Goal: Information Seeking & Learning: Learn about a topic

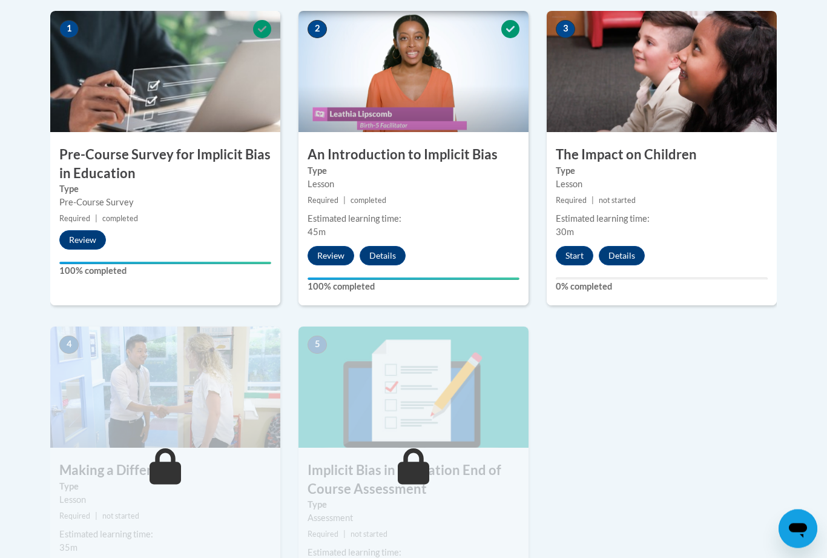
scroll to position [396, 0]
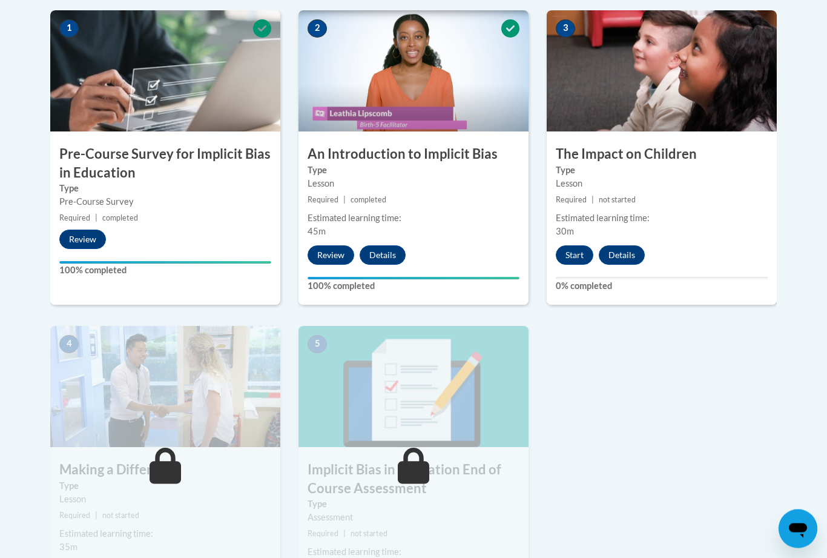
click at [570, 256] on button "Start" at bounding box center [575, 255] width 38 height 19
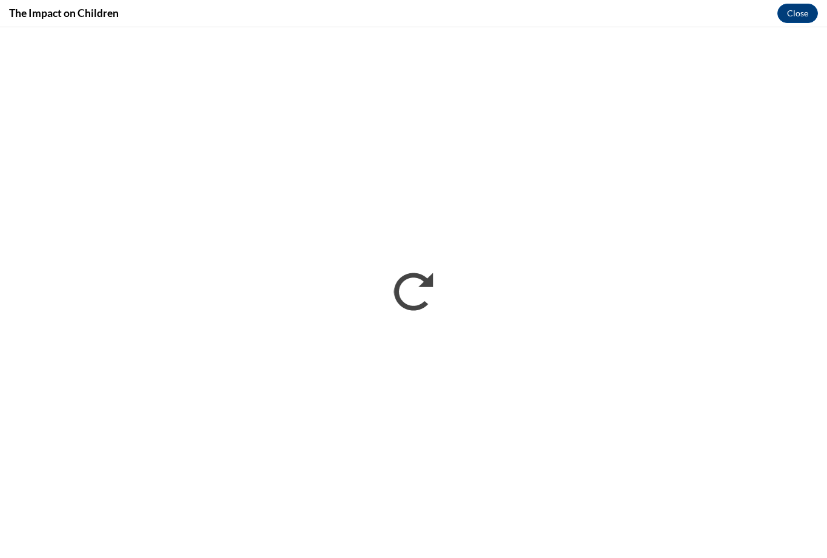
scroll to position [416, 0]
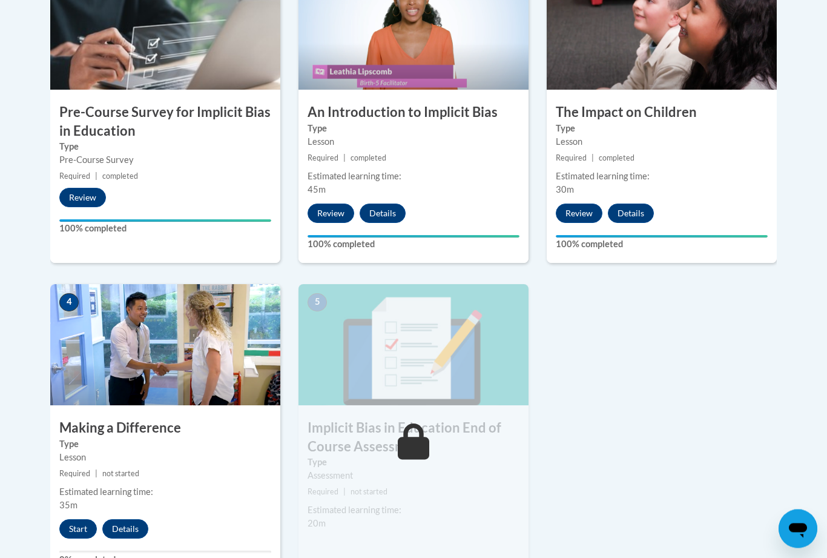
scroll to position [438, 0]
click at [76, 527] on button "Start" at bounding box center [78, 528] width 38 height 19
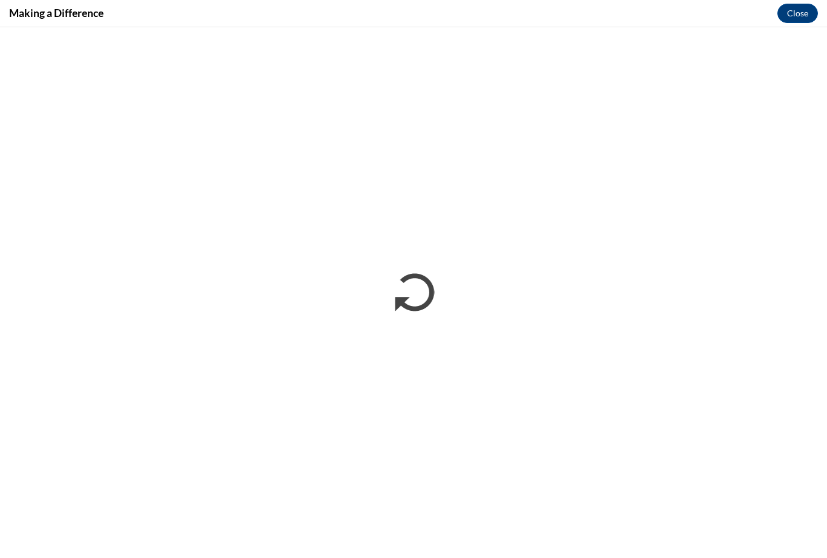
scroll to position [458, 0]
click at [806, 15] on button "Close" at bounding box center [797, 13] width 41 height 19
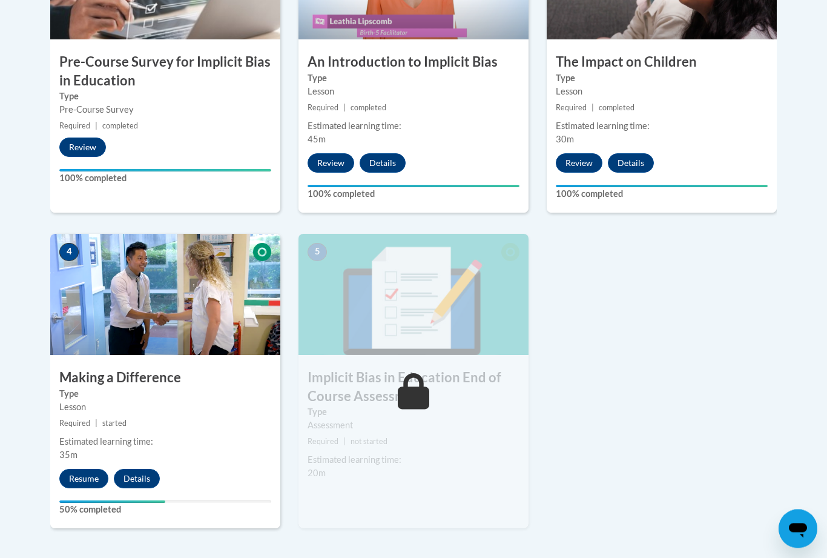
scroll to position [489, 0]
click at [87, 477] on button "Resume" at bounding box center [83, 478] width 49 height 19
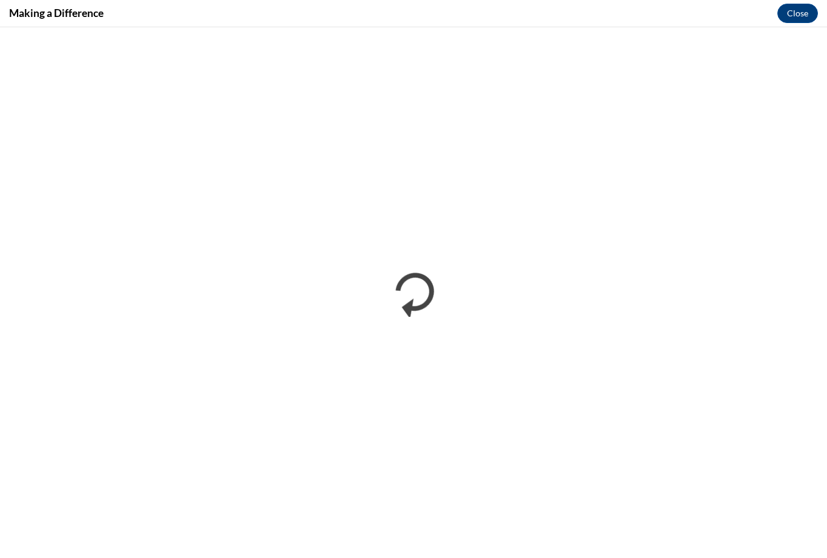
scroll to position [0, 0]
click at [808, 21] on button "Close" at bounding box center [797, 13] width 41 height 19
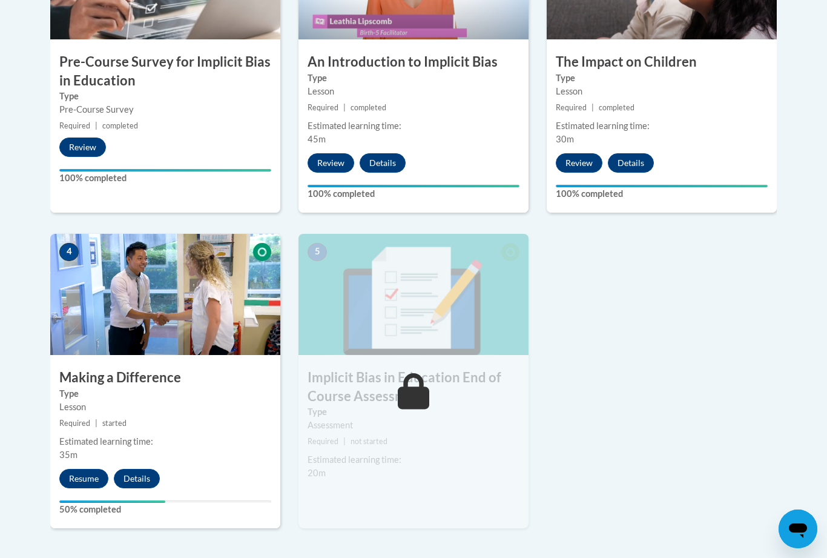
click at [141, 471] on button "Details" at bounding box center [137, 478] width 46 height 19
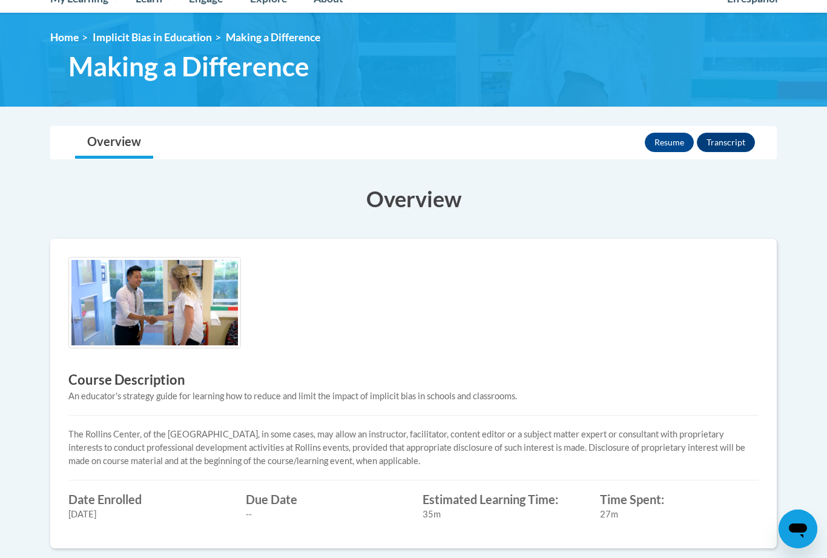
scroll to position [143, 0]
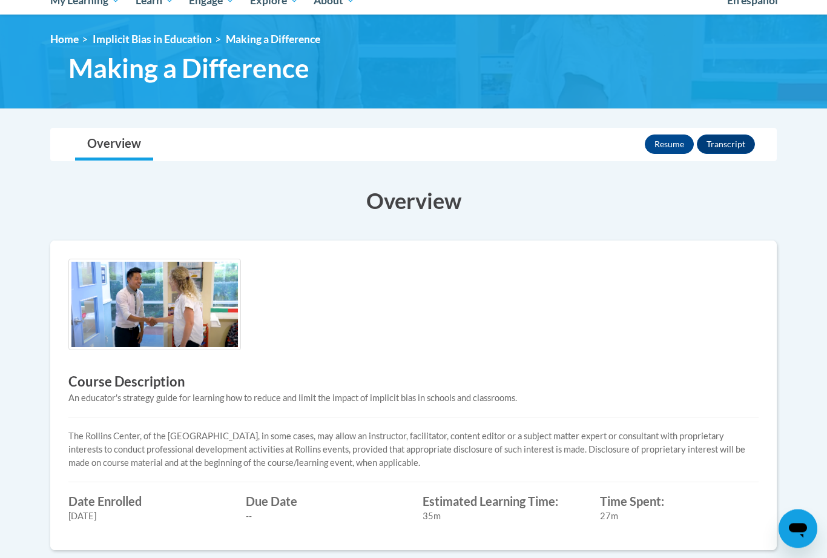
click at [673, 150] on button "Resume" at bounding box center [669, 144] width 49 height 19
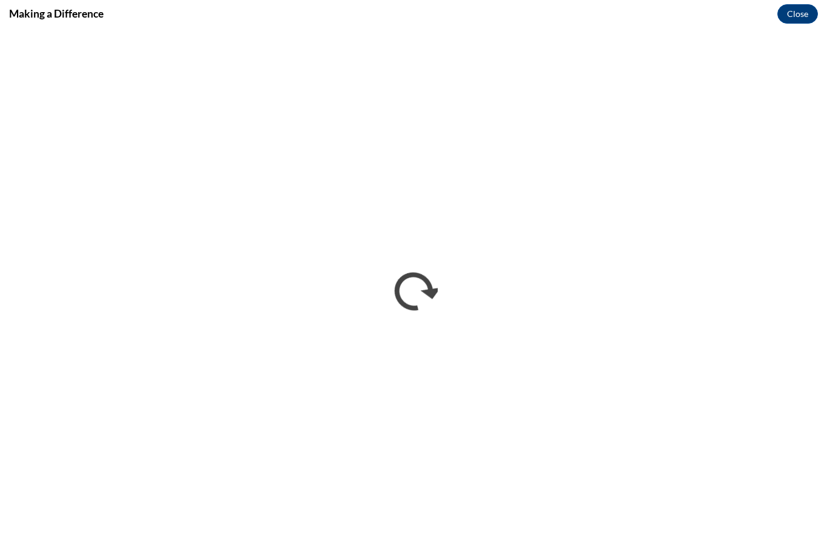
scroll to position [0, 0]
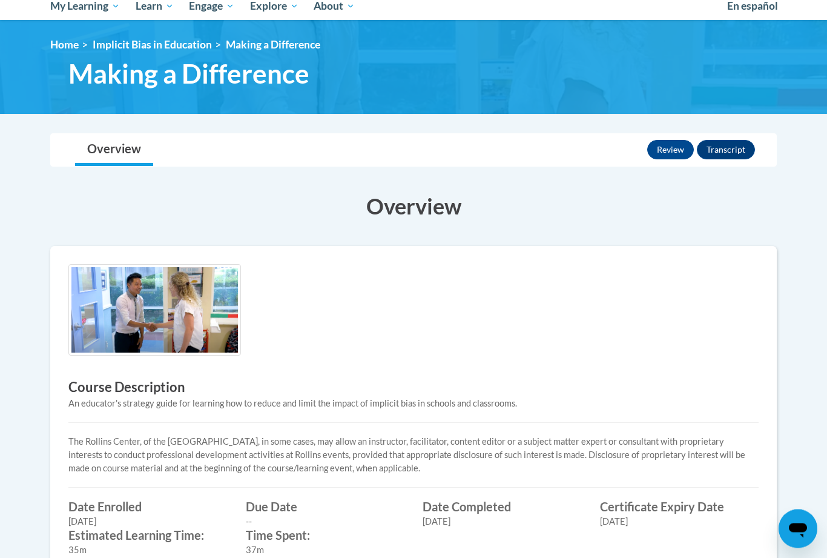
scroll to position [122, 0]
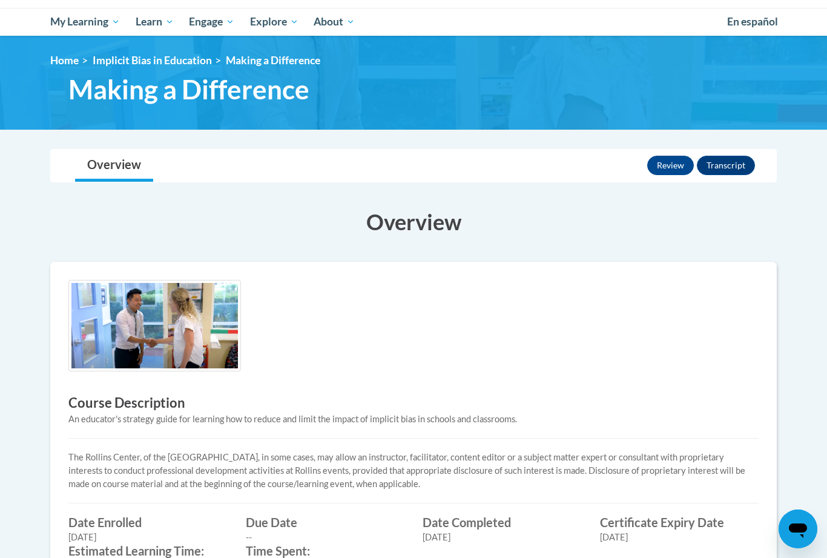
click at [680, 167] on button "Review" at bounding box center [670, 165] width 47 height 19
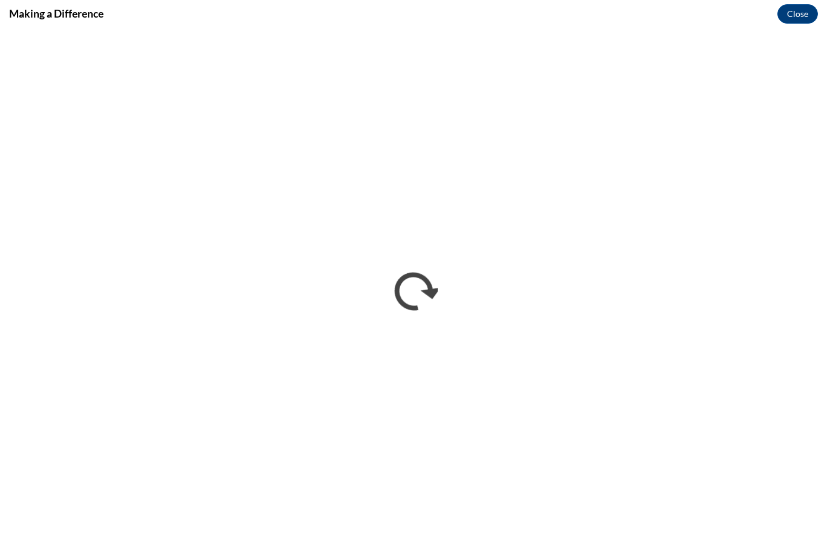
scroll to position [0, 0]
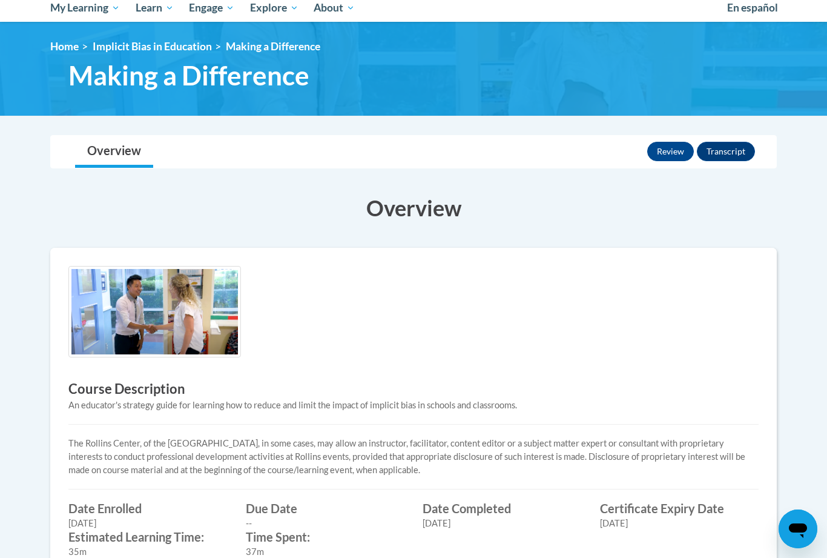
scroll to position [135, 0]
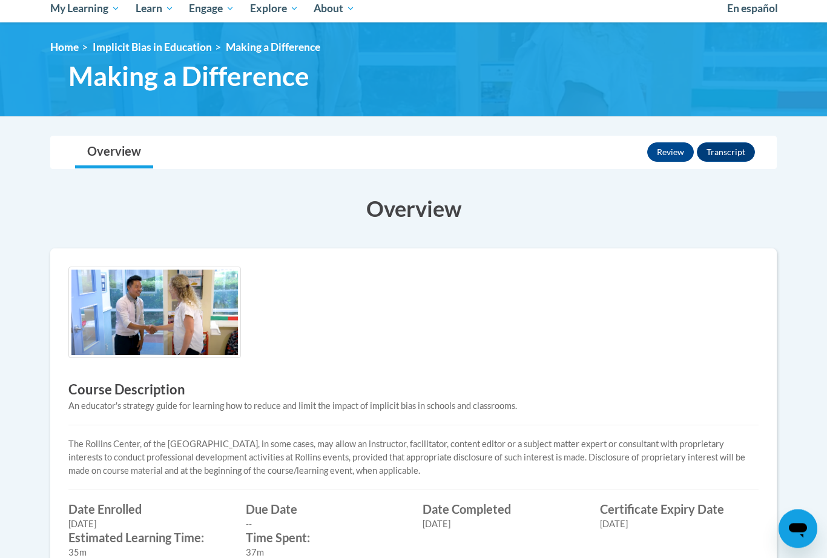
click at [730, 157] on button "Transcript" at bounding box center [726, 152] width 58 height 19
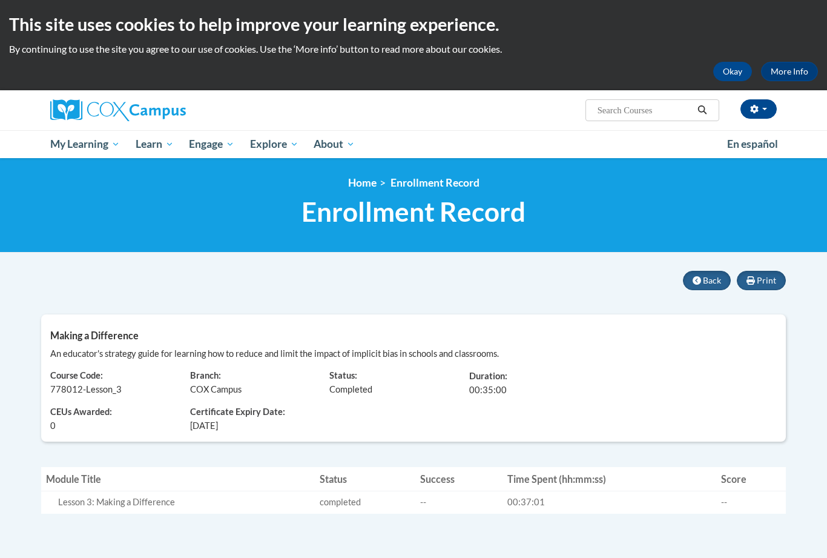
click at [704, 275] on span "Back" at bounding box center [712, 280] width 18 height 10
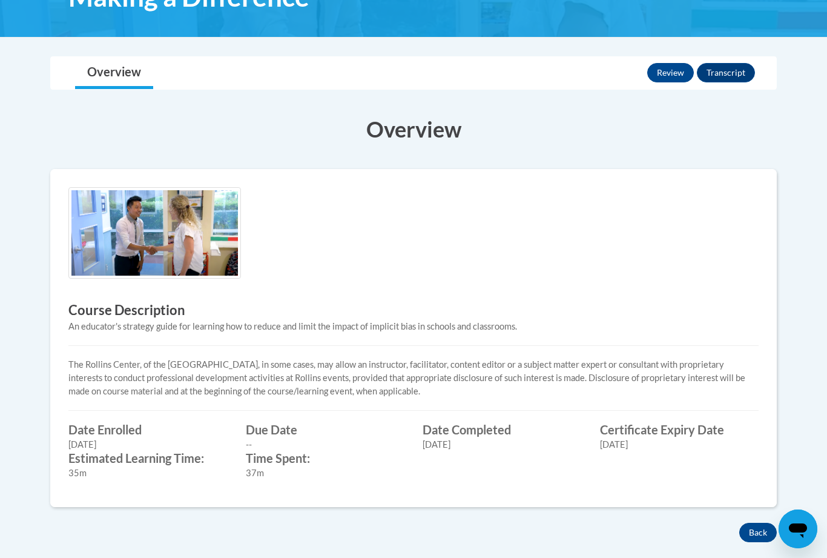
scroll to position [214, 0]
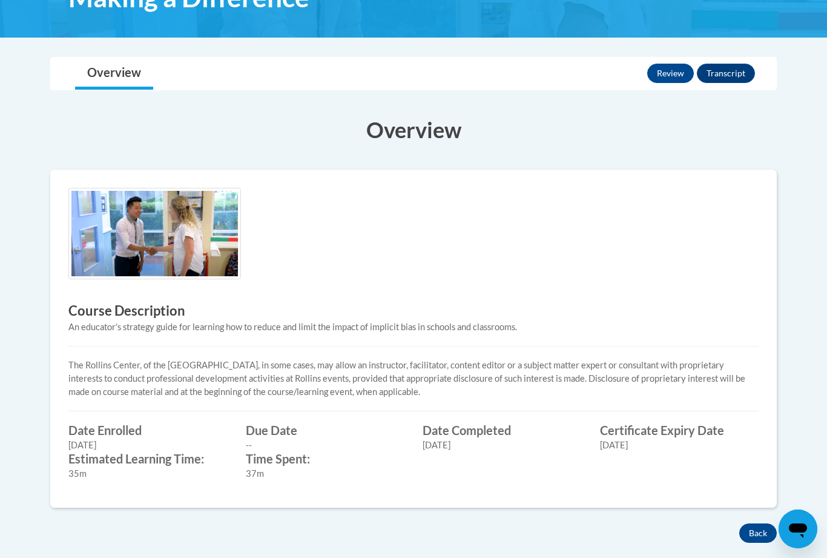
click at [752, 530] on button "Back" at bounding box center [758, 532] width 38 height 19
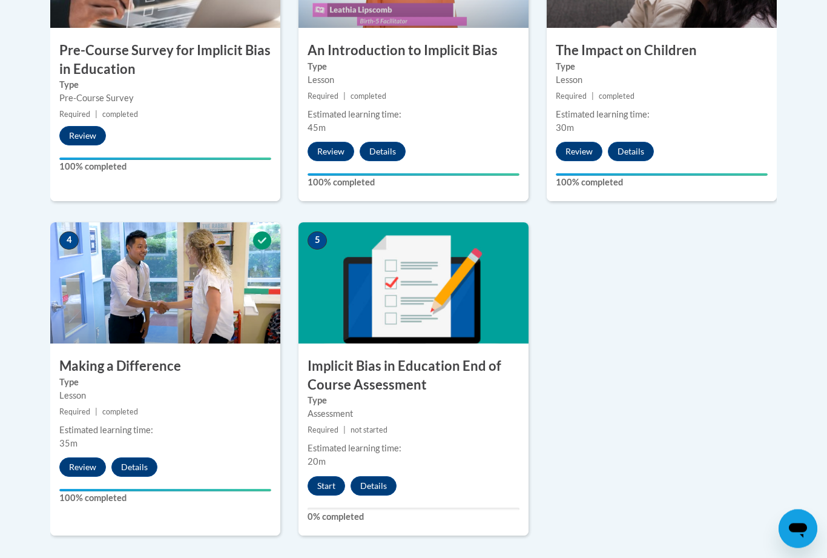
scroll to position [500, 0]
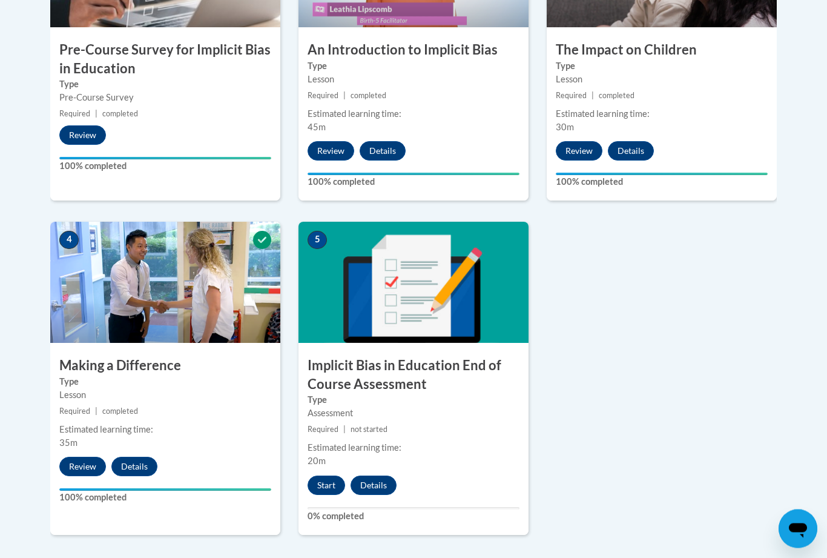
click at [324, 483] on button "Start" at bounding box center [327, 485] width 38 height 19
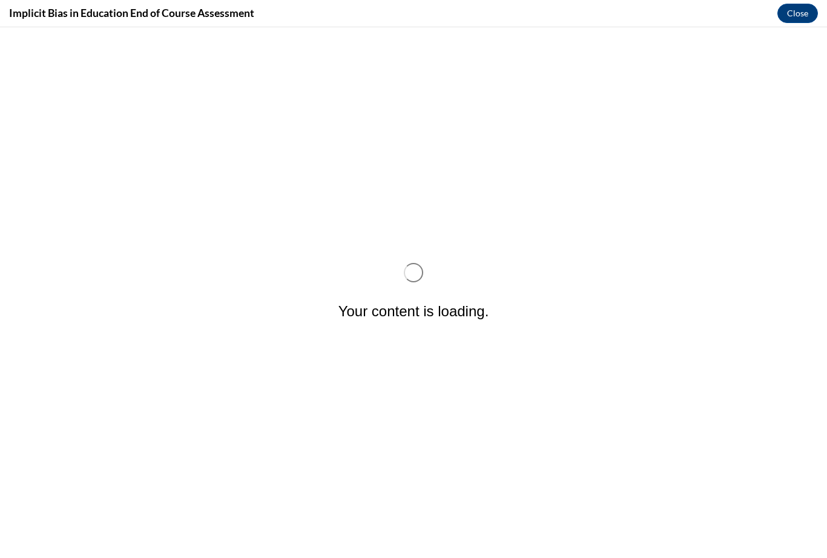
scroll to position [0, 0]
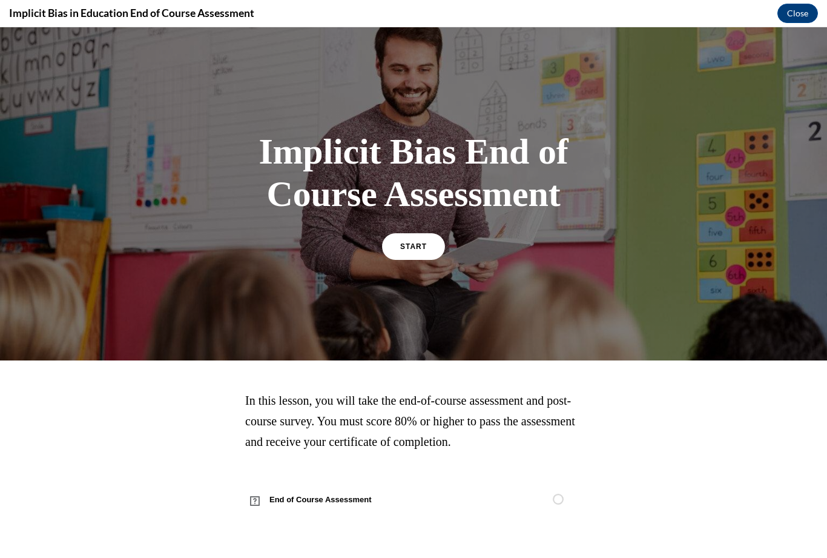
click at [415, 246] on span "START" at bounding box center [413, 246] width 27 height 8
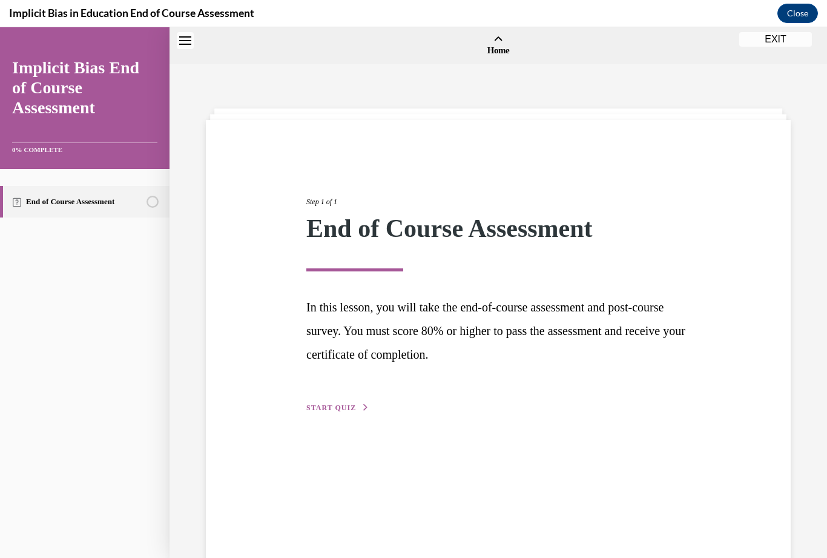
scroll to position [38, 0]
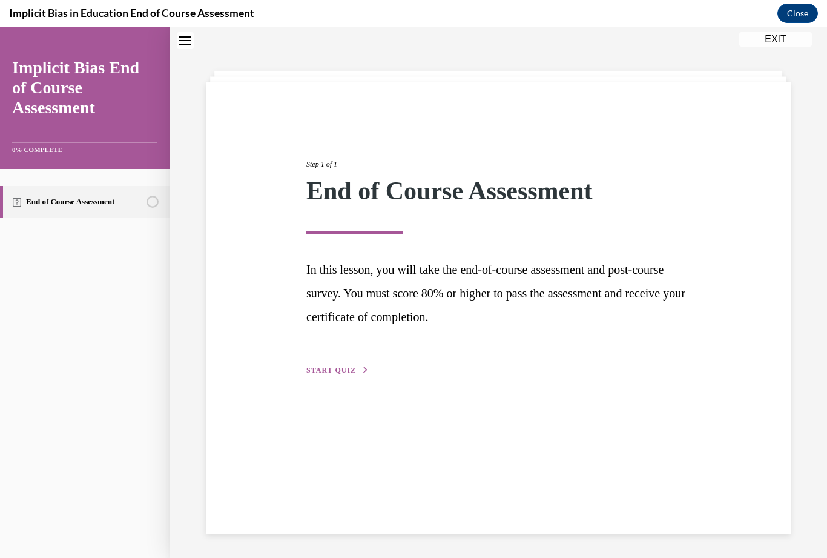
click at [339, 372] on span "START QUIZ" at bounding box center [331, 370] width 50 height 8
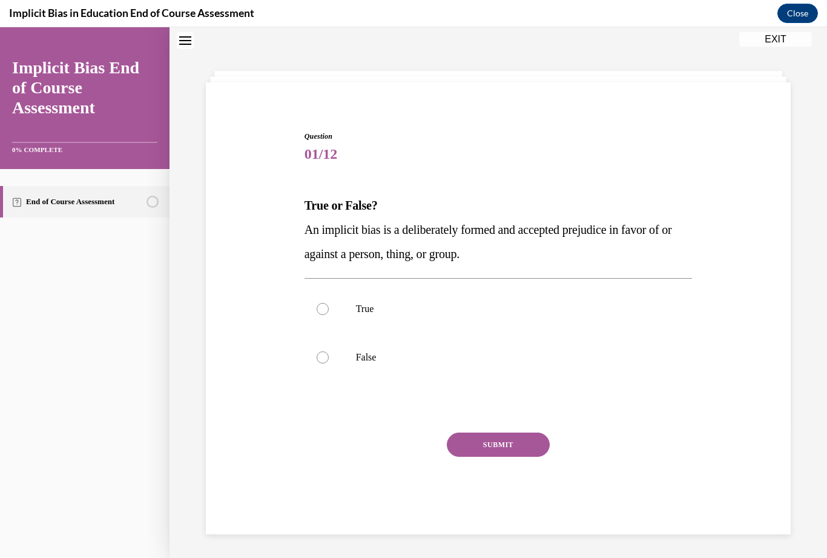
click at [327, 356] on div at bounding box center [323, 357] width 12 height 12
click at [327, 356] on input "False" at bounding box center [323, 357] width 12 height 12
radio input "true"
click at [520, 445] on button "SUBMIT" at bounding box center [498, 444] width 103 height 24
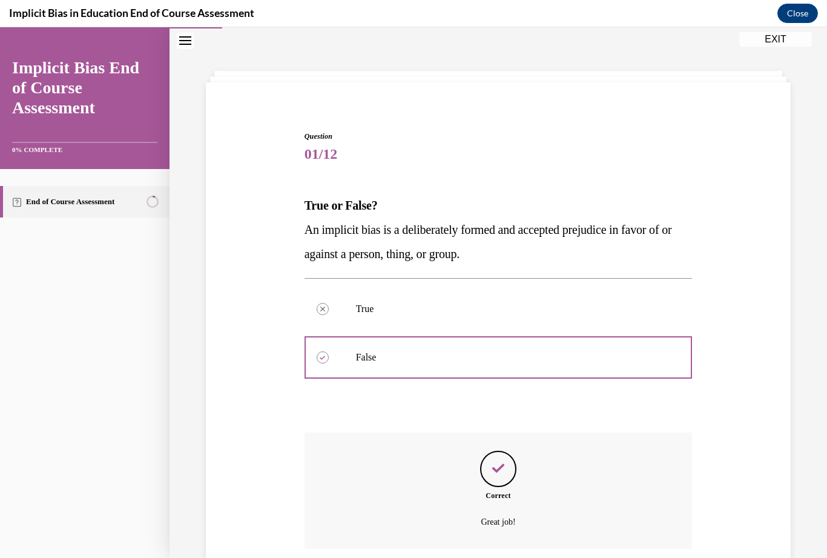
scroll to position [80, 0]
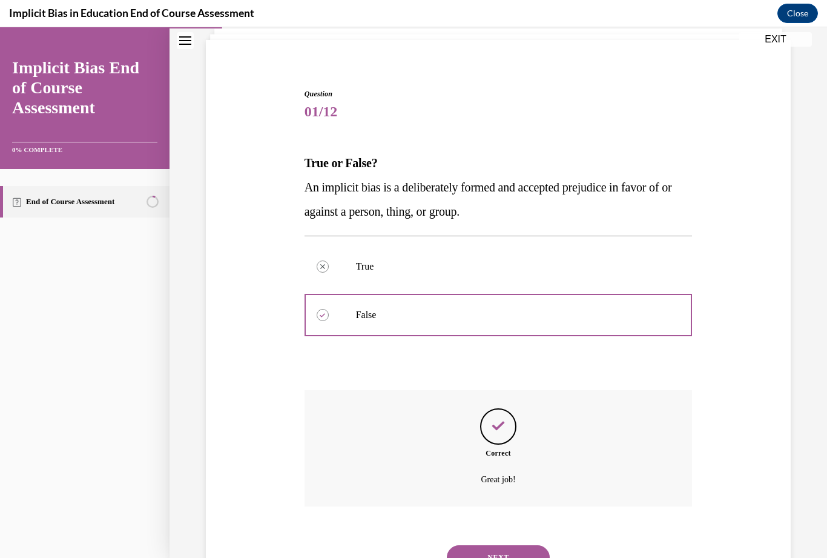
click at [513, 545] on button "NEXT" at bounding box center [498, 557] width 103 height 24
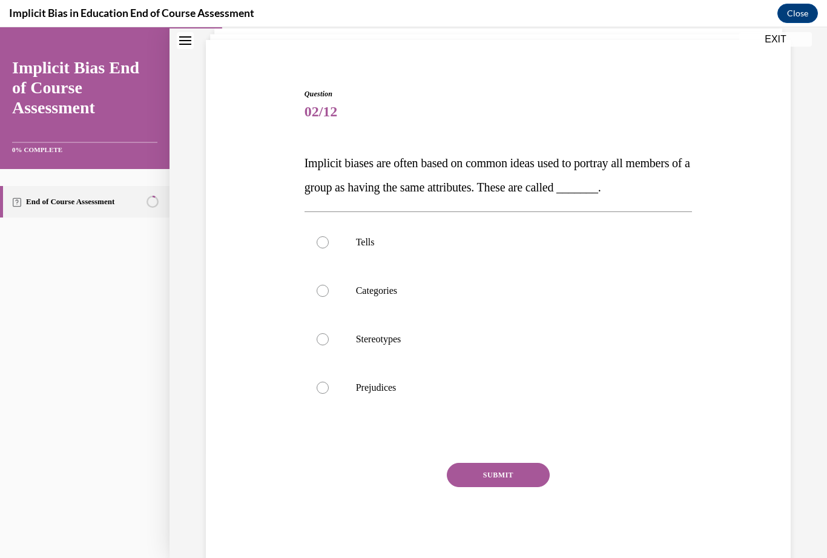
scroll to position [37, 0]
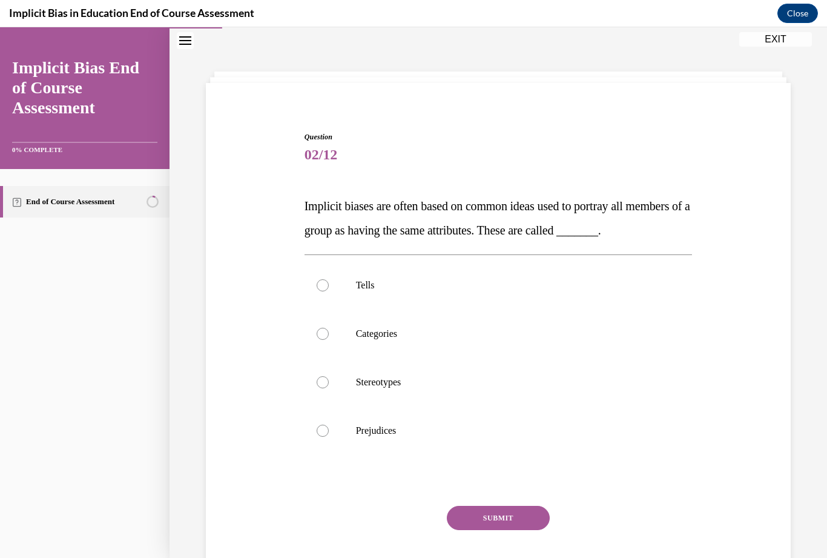
click at [330, 403] on label "Stereotypes" at bounding box center [499, 382] width 388 height 48
click at [329, 388] on input "Stereotypes" at bounding box center [323, 382] width 12 height 12
radio input "true"
click at [516, 530] on button "SUBMIT" at bounding box center [498, 518] width 103 height 24
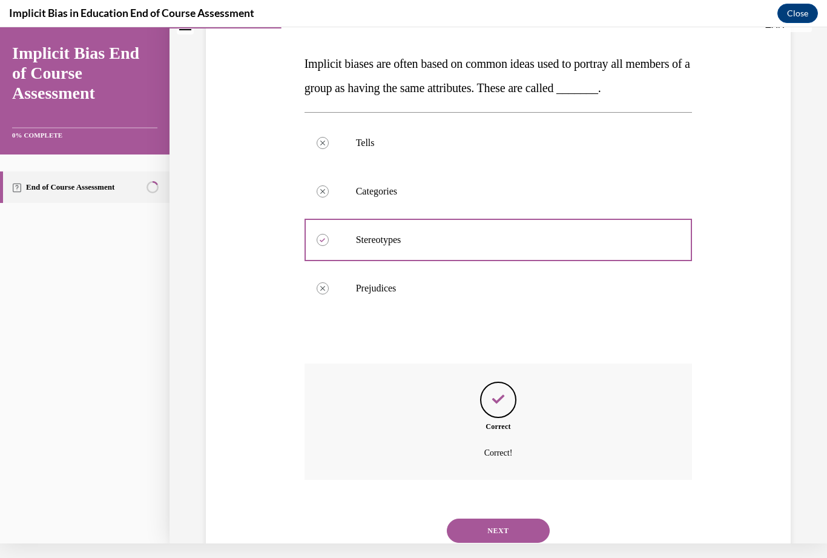
scroll to position [177, 0]
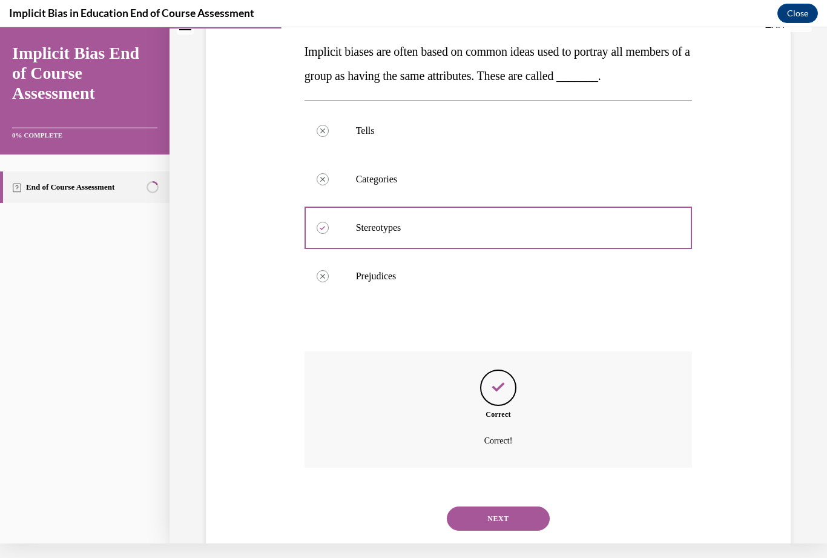
click at [518, 524] on button "NEXT" at bounding box center [498, 518] width 103 height 24
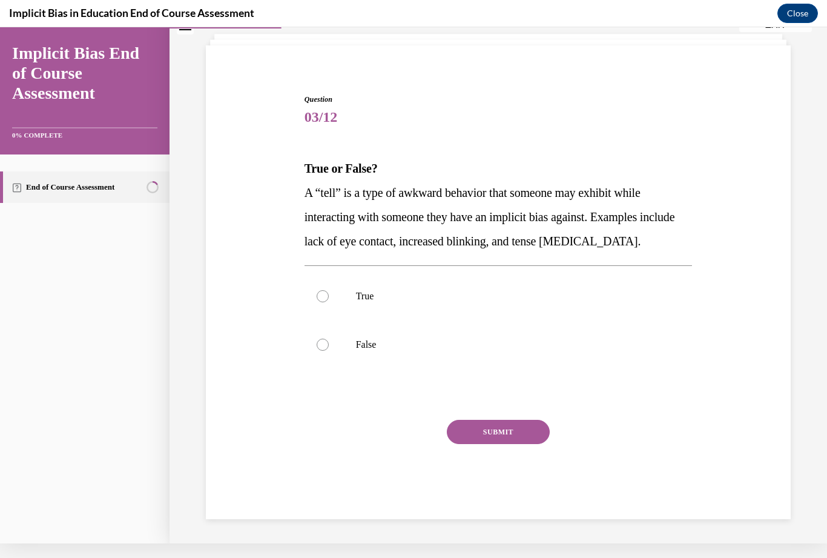
scroll to position [38, 0]
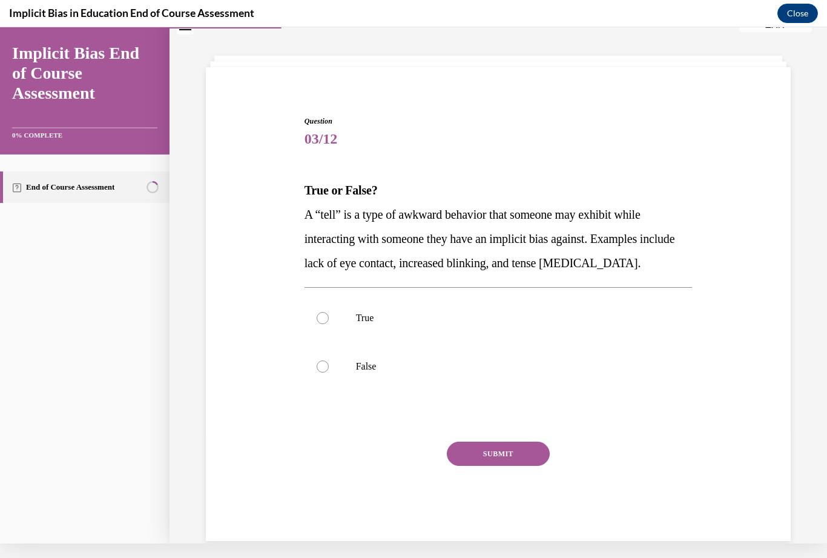
click at [321, 320] on div at bounding box center [323, 318] width 12 height 12
click at [321, 320] on input "True" at bounding box center [323, 318] width 12 height 12
radio input "true"
click at [507, 455] on button "SUBMIT" at bounding box center [498, 453] width 103 height 24
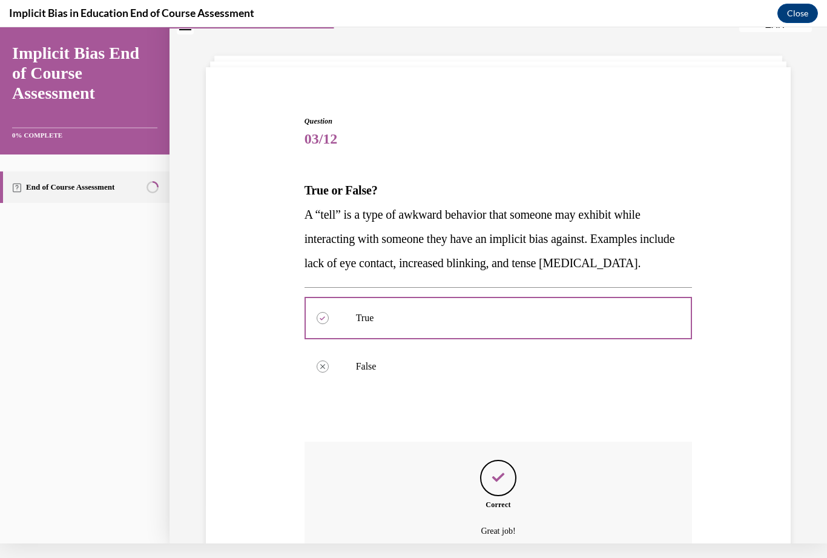
scroll to position [104, 0]
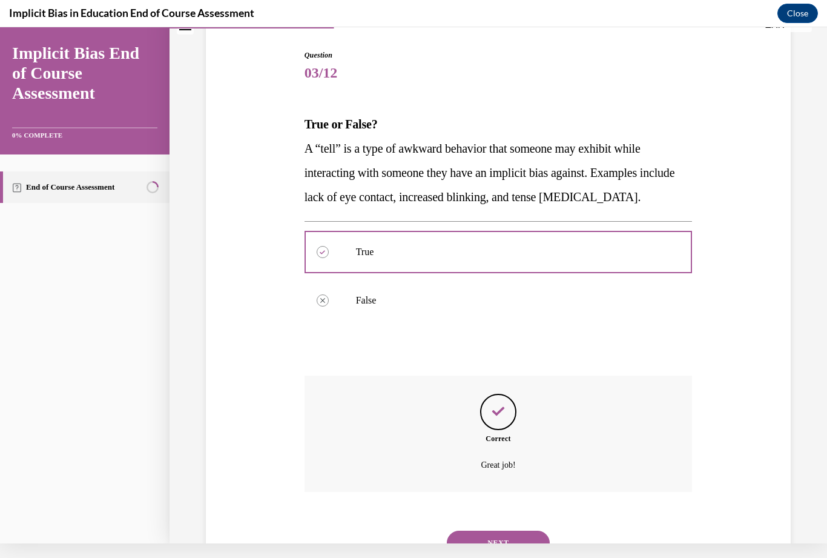
click at [529, 530] on button "NEXT" at bounding box center [498, 542] width 103 height 24
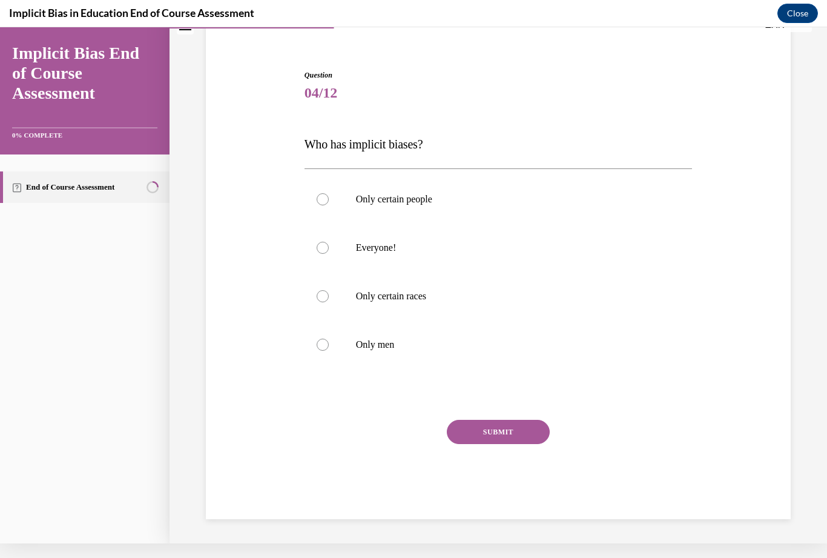
scroll to position [38, 0]
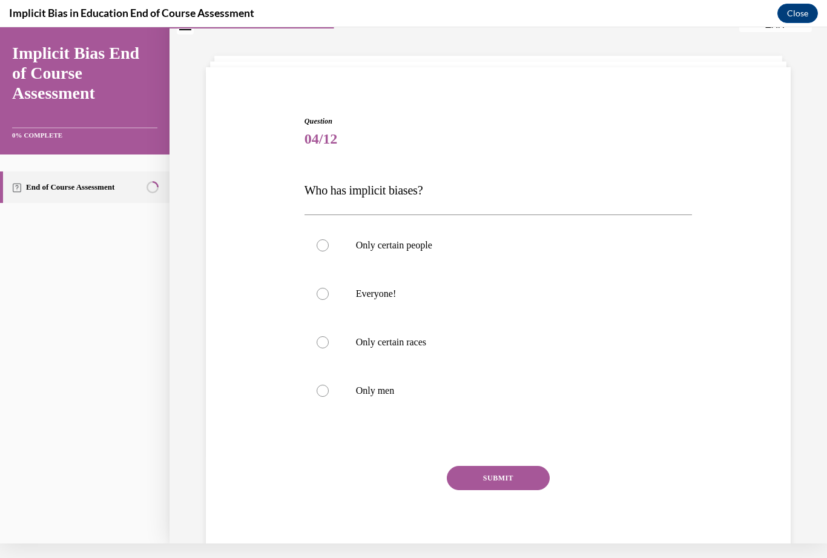
click at [325, 291] on div at bounding box center [323, 294] width 12 height 12
click at [325, 291] on input "Everyone!" at bounding box center [323, 294] width 12 height 12
radio input "true"
click at [520, 479] on button "SUBMIT" at bounding box center [498, 478] width 103 height 24
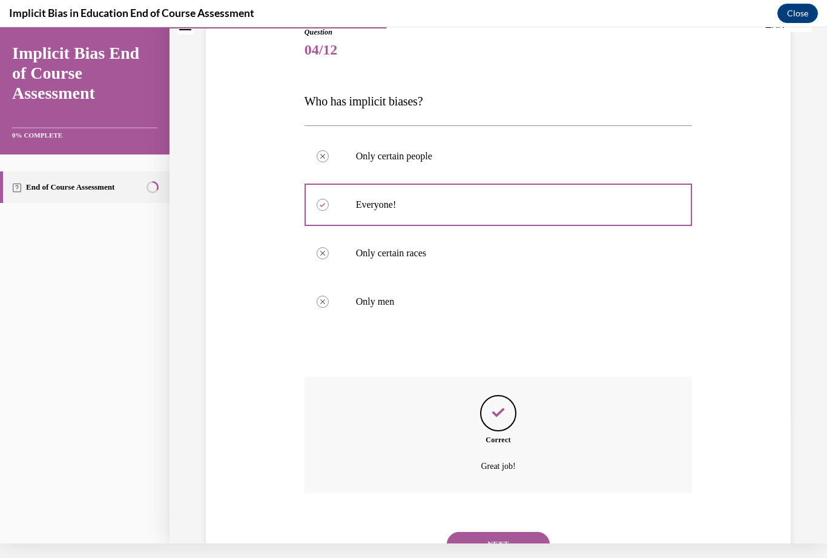
scroll to position [128, 0]
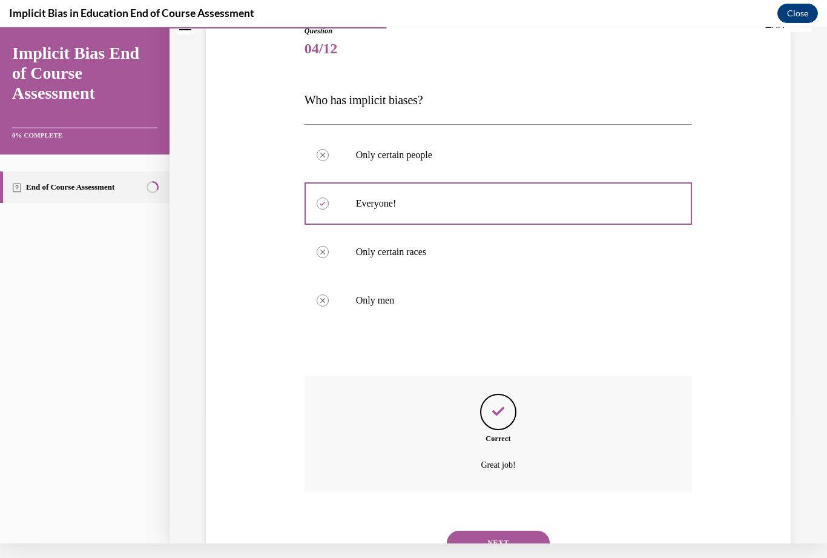
click at [524, 534] on button "NEXT" at bounding box center [498, 542] width 103 height 24
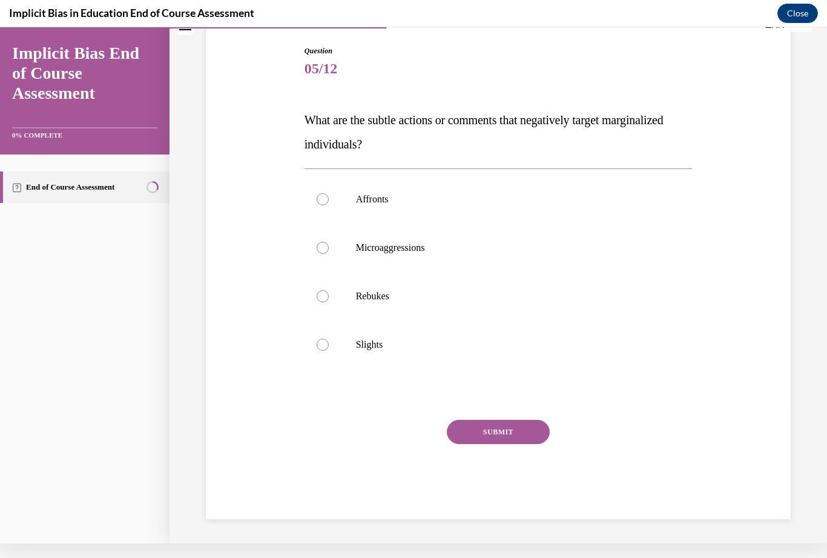
scroll to position [55, 0]
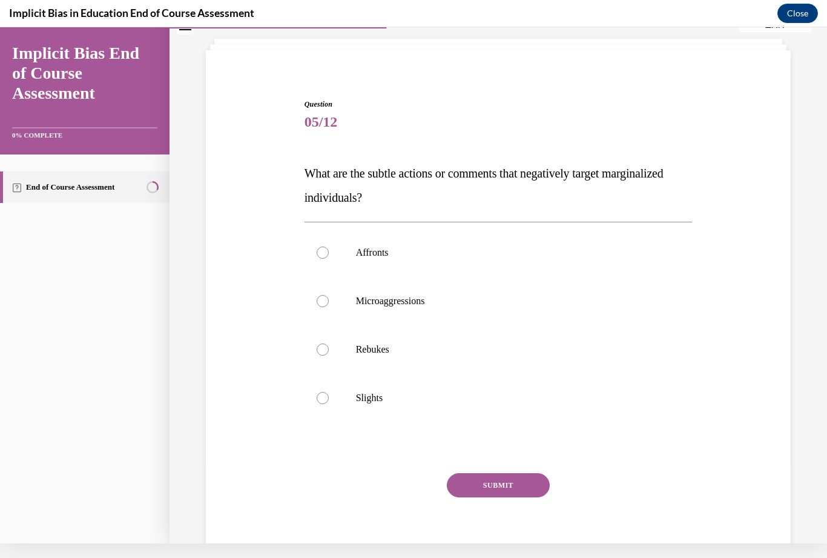
click at [323, 300] on div at bounding box center [323, 301] width 12 height 12
click at [323, 300] on input "Microaggressions" at bounding box center [323, 301] width 12 height 12
radio input "true"
click at [521, 485] on button "SUBMIT" at bounding box center [498, 485] width 103 height 24
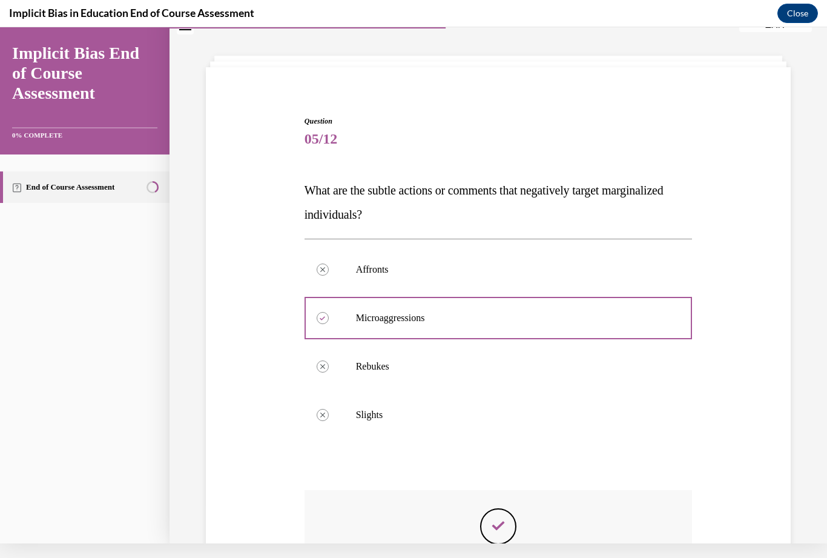
scroll to position [153, 0]
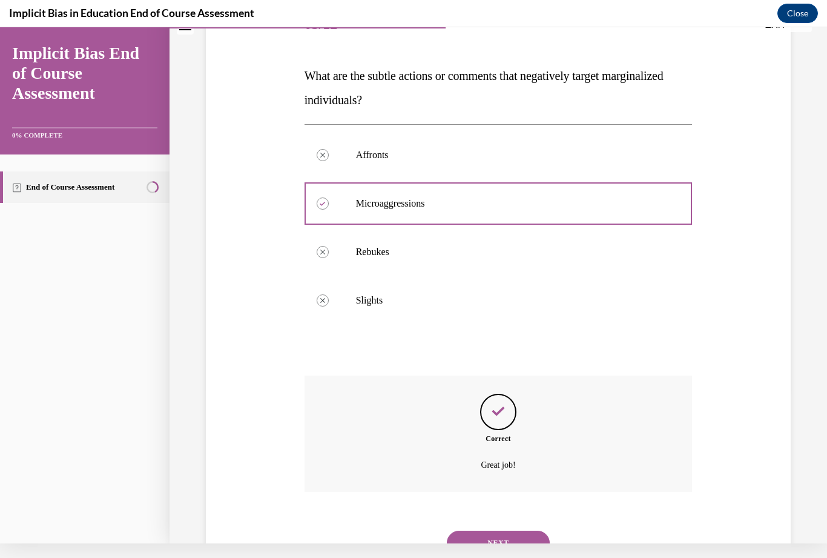
click at [522, 530] on button "NEXT" at bounding box center [498, 542] width 103 height 24
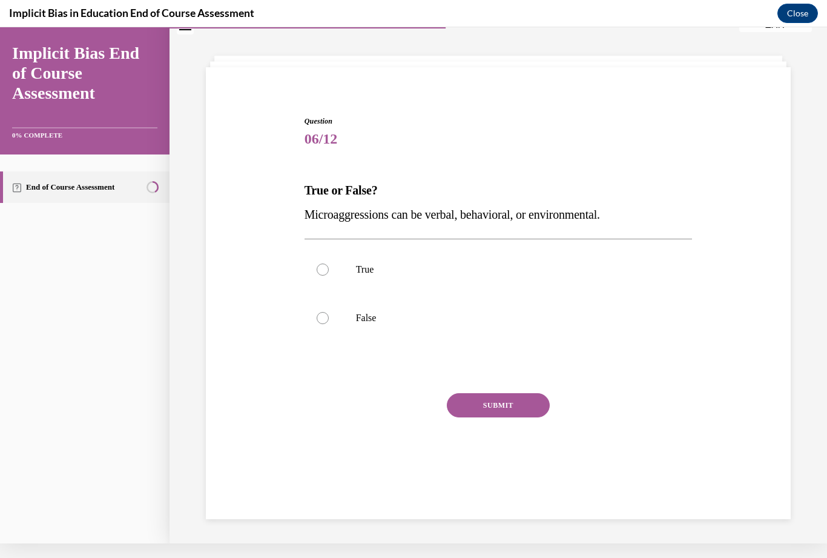
scroll to position [38, 0]
click at [325, 271] on div at bounding box center [323, 269] width 12 height 12
click at [325, 271] on input "True" at bounding box center [323, 269] width 12 height 12
radio input "true"
click at [523, 408] on button "SUBMIT" at bounding box center [498, 405] width 103 height 24
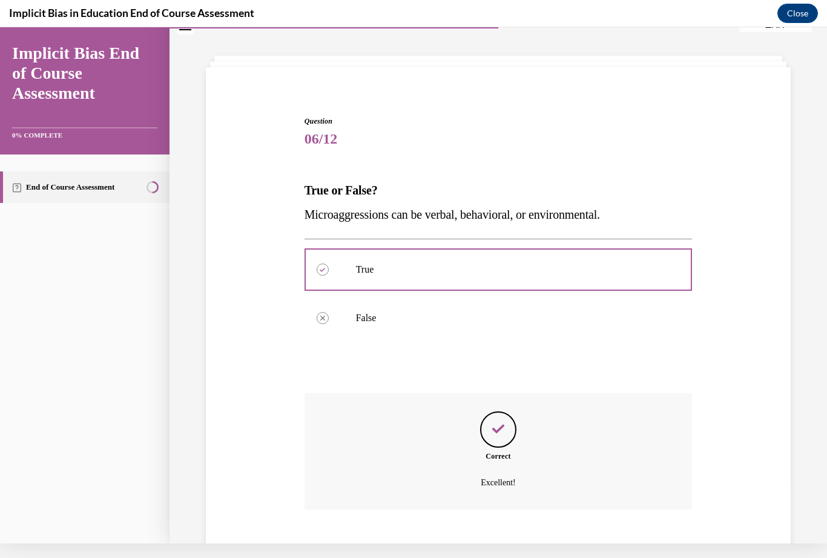
scroll to position [56, 0]
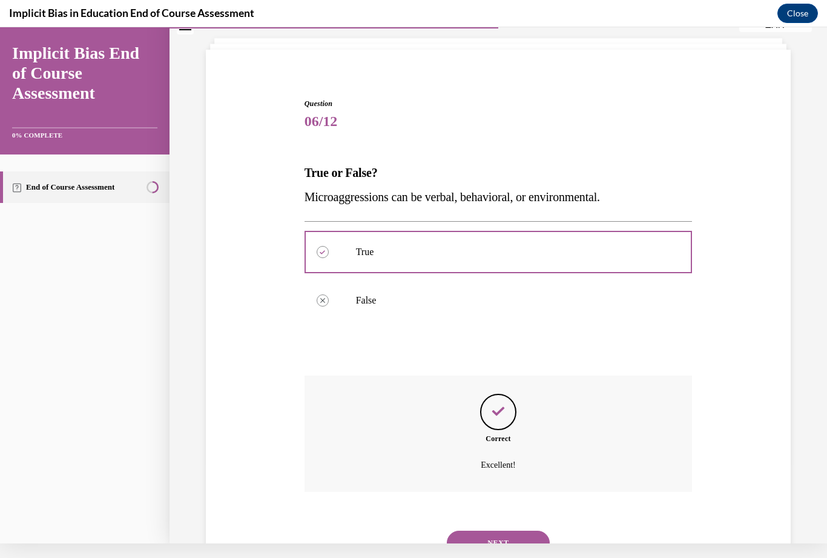
click at [522, 530] on button "NEXT" at bounding box center [498, 542] width 103 height 24
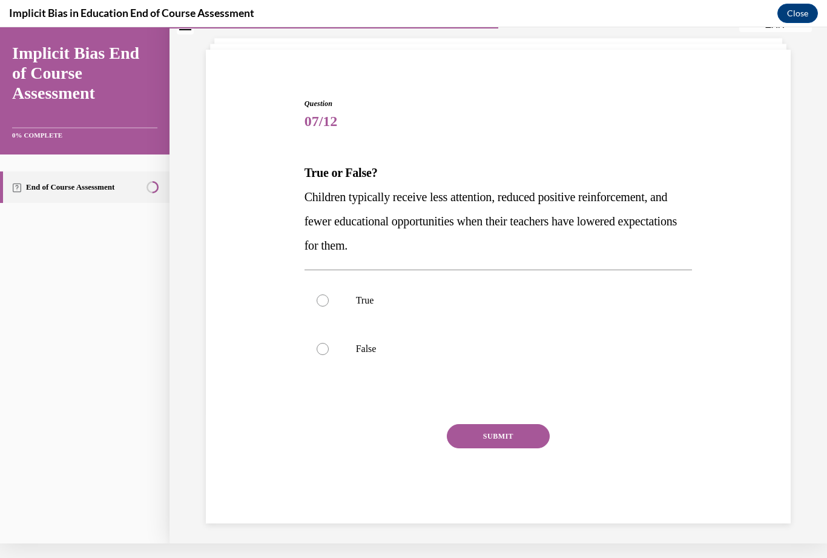
scroll to position [38, 0]
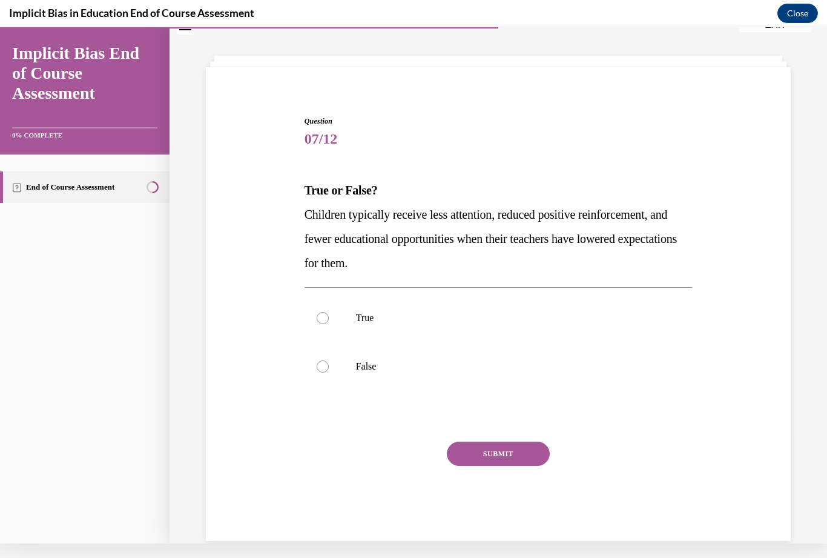
click at [329, 318] on label "True" at bounding box center [499, 318] width 388 height 48
click at [329, 318] on input "True" at bounding box center [323, 318] width 12 height 12
radio input "true"
click at [516, 454] on button "SUBMIT" at bounding box center [498, 453] width 103 height 24
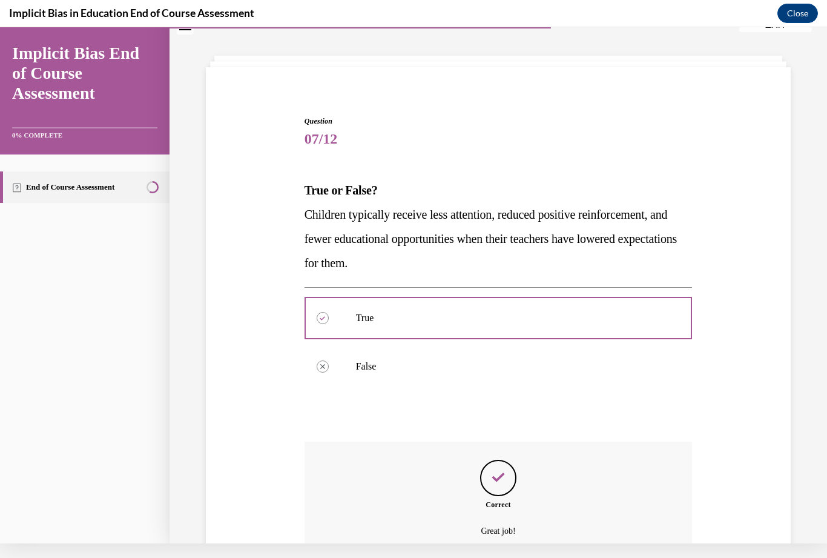
scroll to position [104, 0]
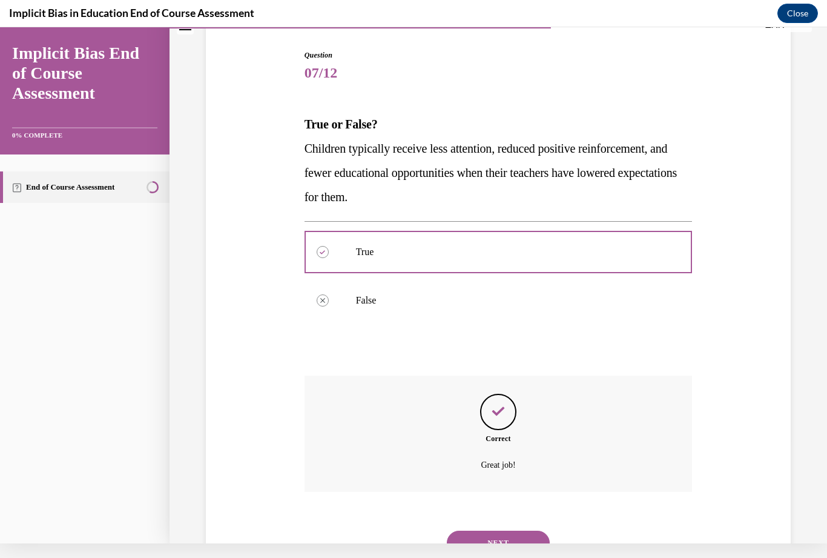
click at [524, 530] on button "NEXT" at bounding box center [498, 542] width 103 height 24
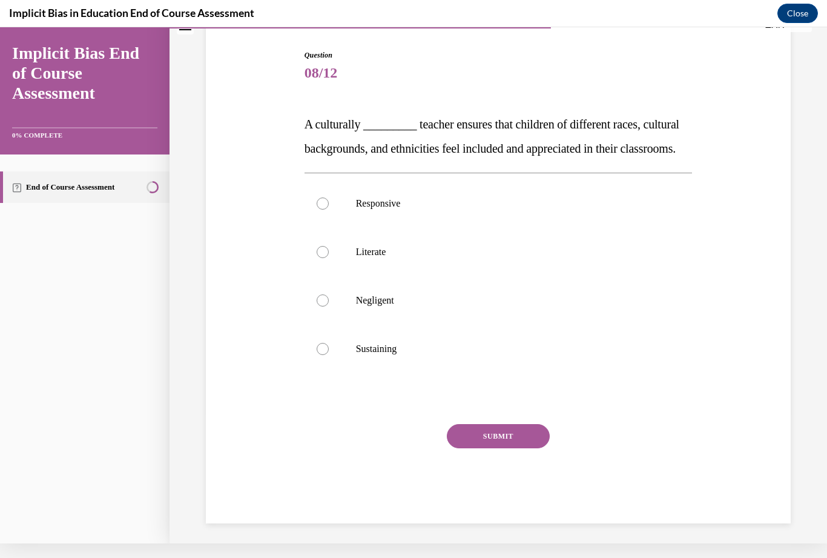
scroll to position [79, 0]
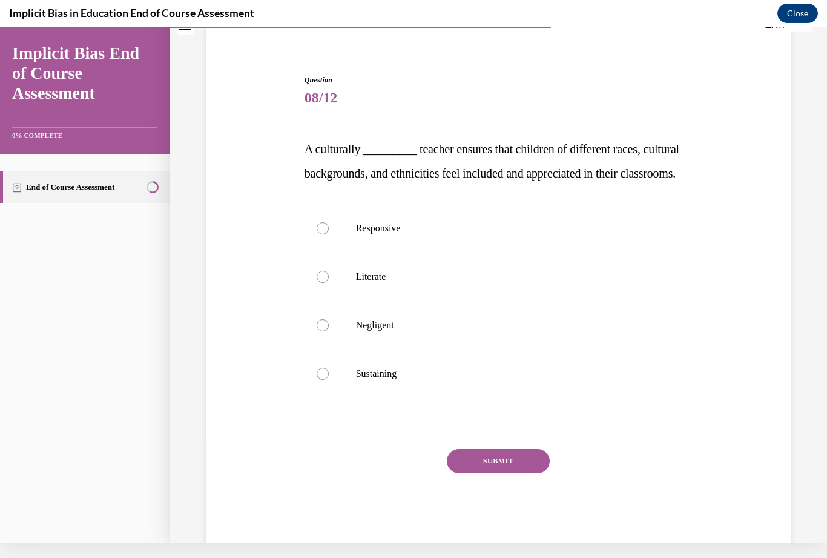
click at [324, 234] on div at bounding box center [323, 228] width 12 height 12
click at [324, 234] on input "Responsive" at bounding box center [323, 228] width 12 height 12
radio input "true"
click at [524, 473] on button "SUBMIT" at bounding box center [498, 461] width 103 height 24
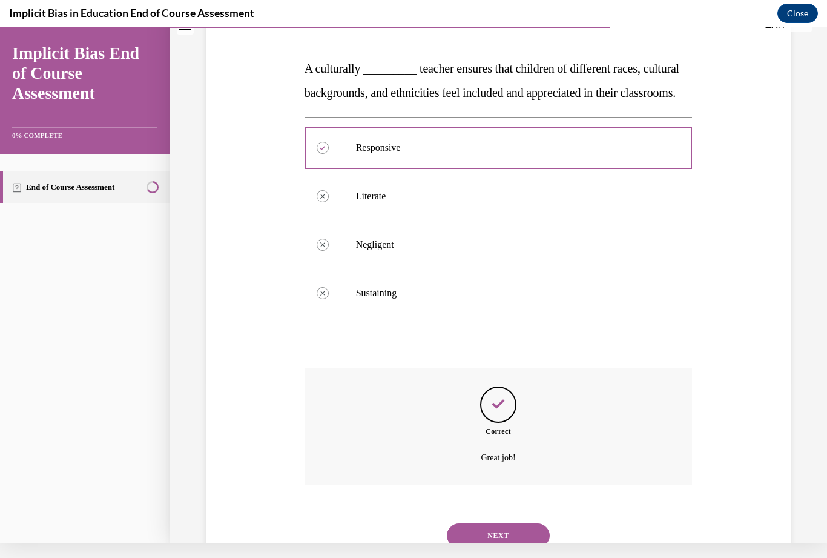
scroll to position [177, 0]
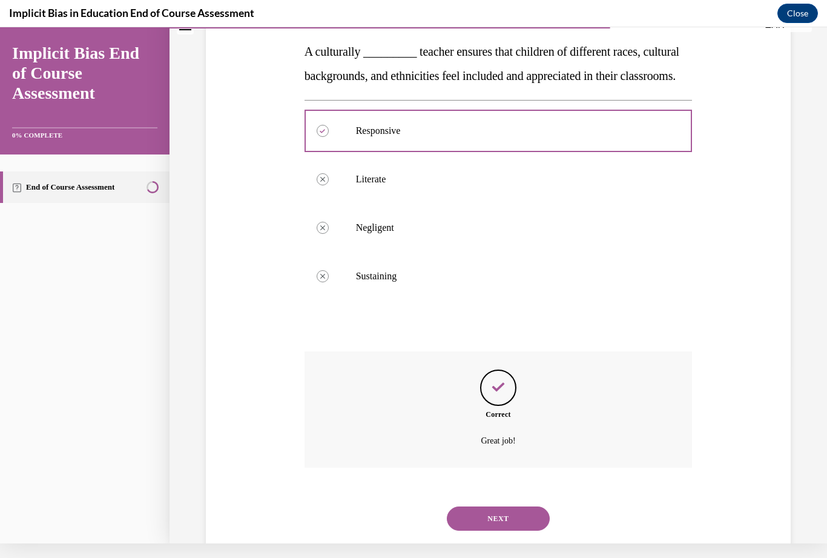
click at [521, 525] on button "NEXT" at bounding box center [498, 518] width 103 height 24
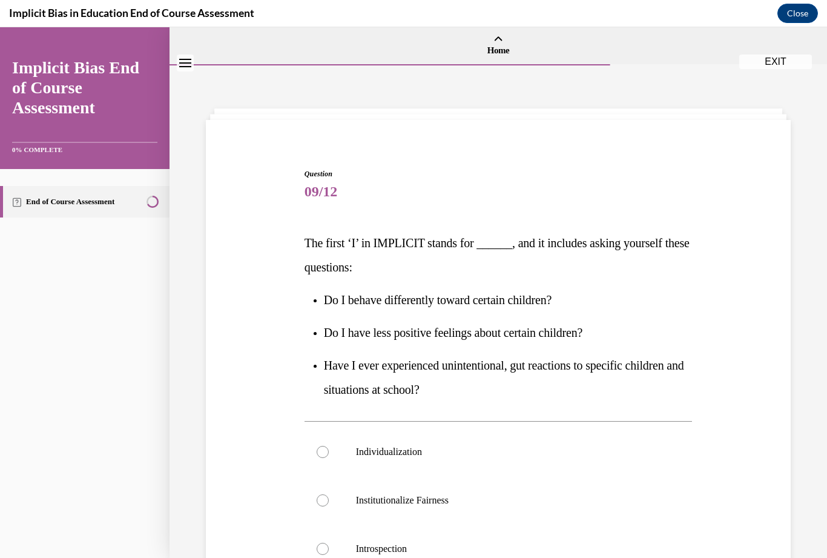
scroll to position [60, 0]
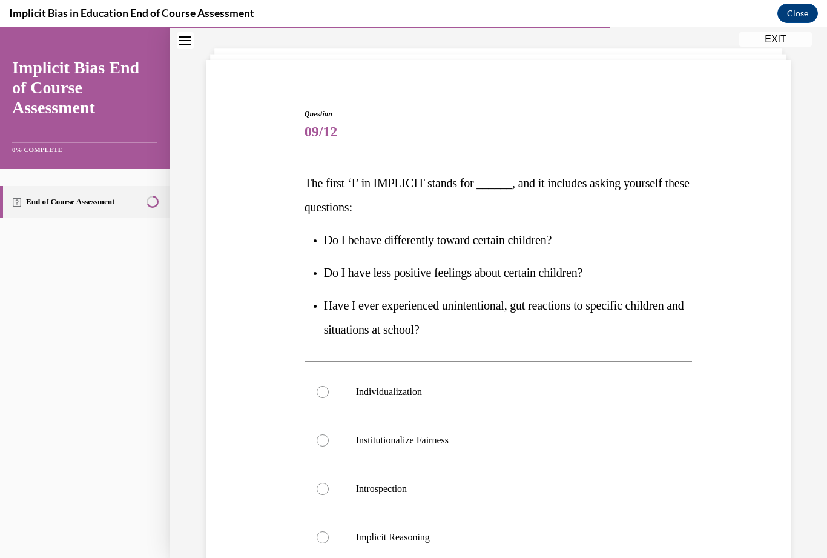
click at [325, 492] on div at bounding box center [323, 489] width 12 height 12
click at [325, 492] on input "Introspection" at bounding box center [323, 489] width 12 height 12
radio input "true"
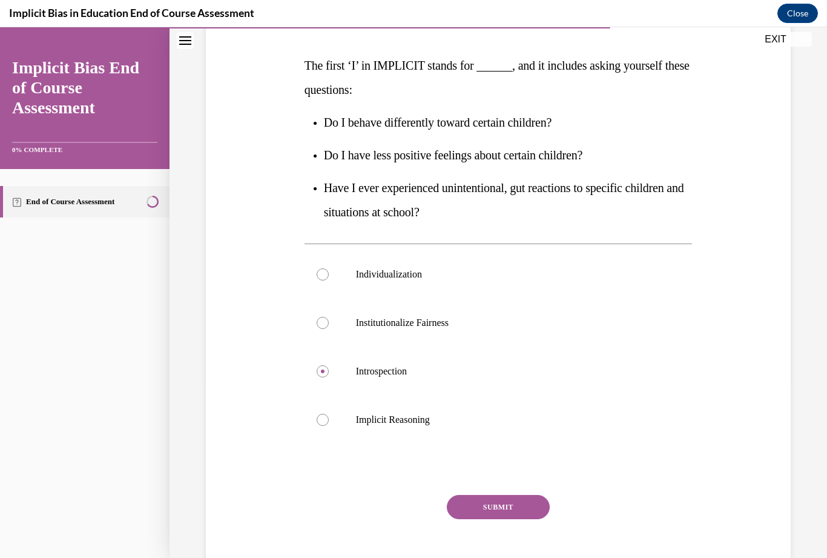
click at [516, 507] on button "SUBMIT" at bounding box center [498, 507] width 103 height 24
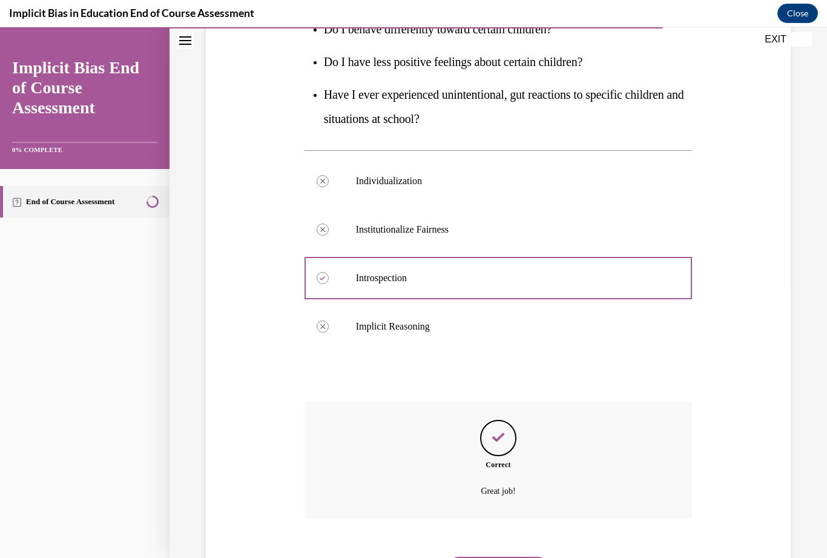
scroll to position [282, 0]
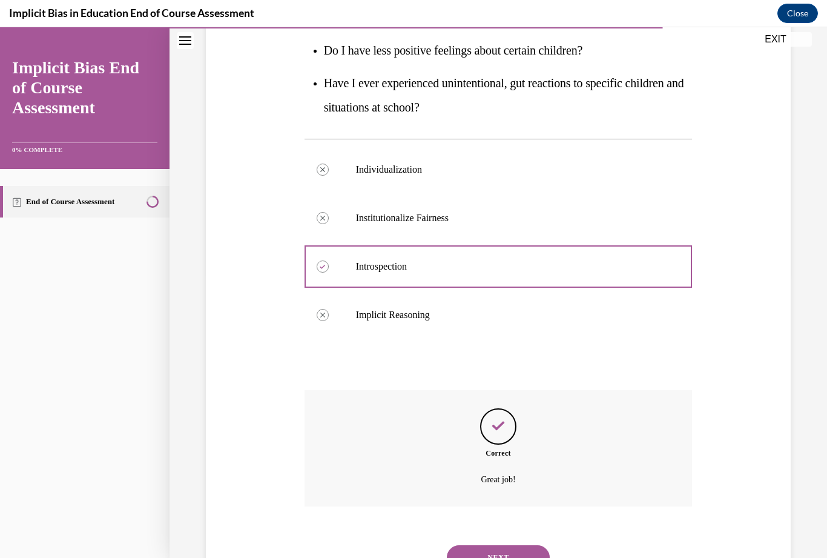
click at [528, 545] on button "NEXT" at bounding box center [498, 557] width 103 height 24
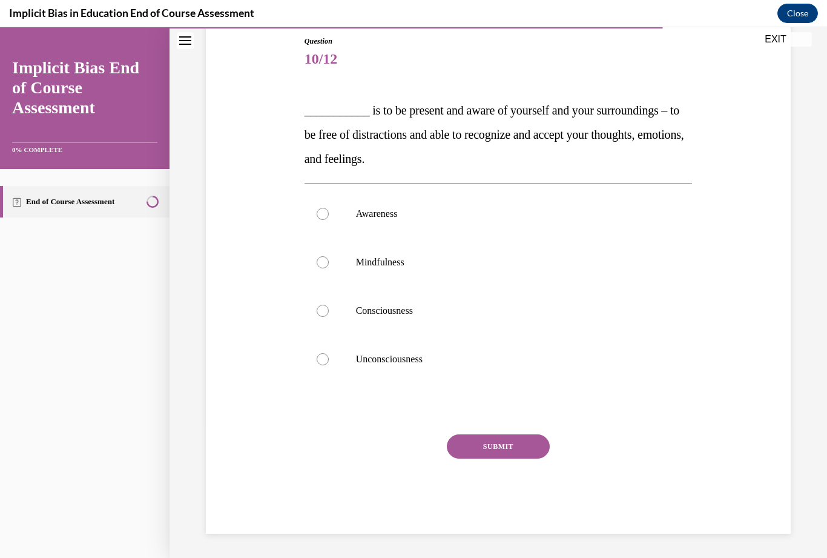
scroll to position [37, 0]
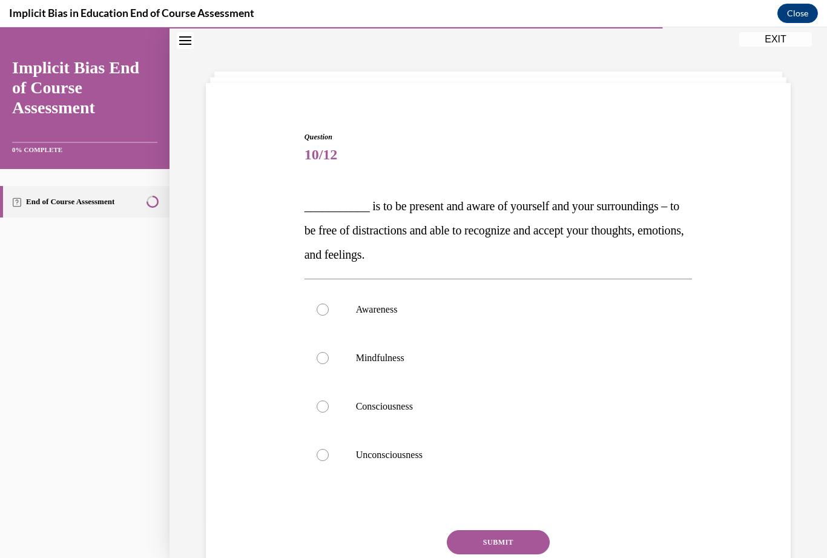
click at [329, 358] on label "Mindfulness" at bounding box center [499, 358] width 388 height 48
click at [329, 358] on input "Mindfulness" at bounding box center [323, 358] width 12 height 12
radio input "true"
click at [526, 546] on button "SUBMIT" at bounding box center [498, 542] width 103 height 24
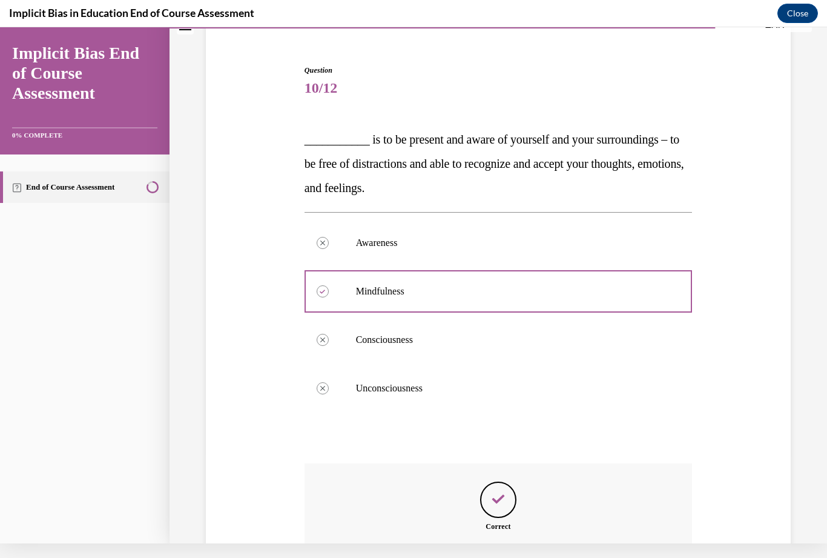
scroll to position [177, 0]
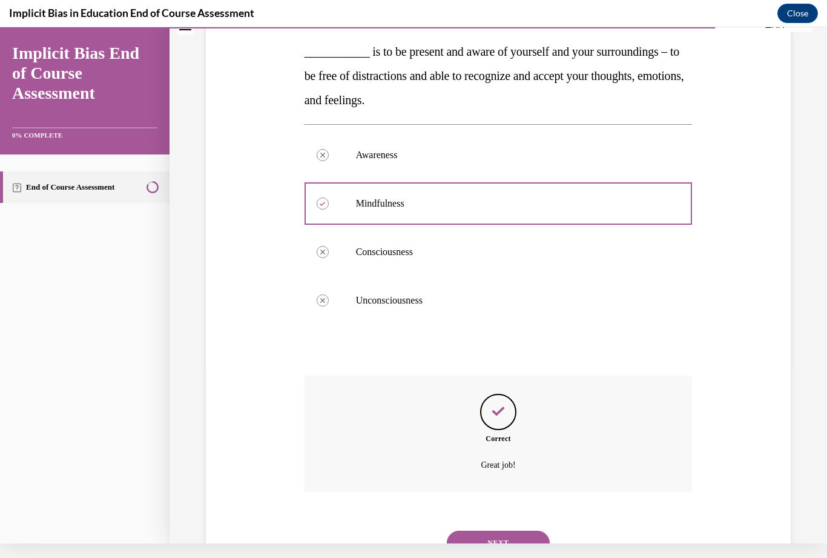
click at [523, 530] on button "NEXT" at bounding box center [498, 542] width 103 height 24
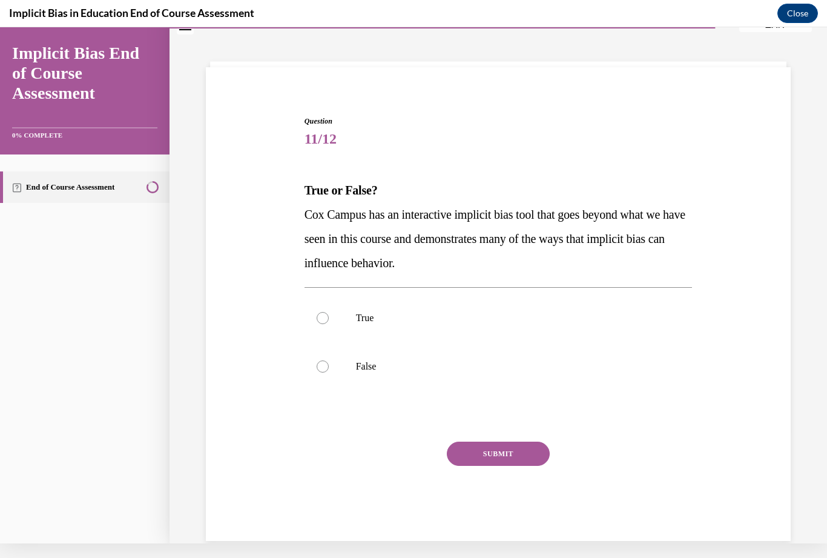
scroll to position [38, 0]
click at [326, 322] on div at bounding box center [323, 318] width 12 height 12
click at [326, 322] on input "True" at bounding box center [323, 318] width 12 height 12
radio input "true"
click at [526, 455] on button "SUBMIT" at bounding box center [498, 453] width 103 height 24
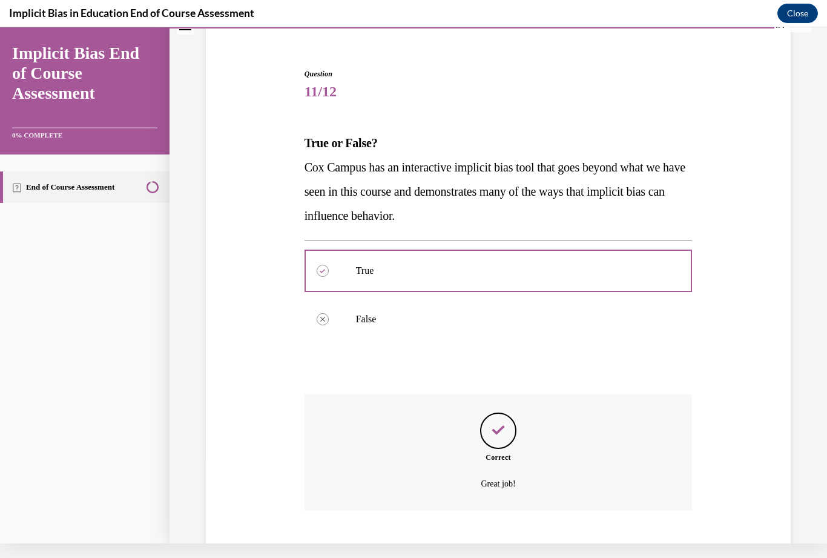
scroll to position [104, 0]
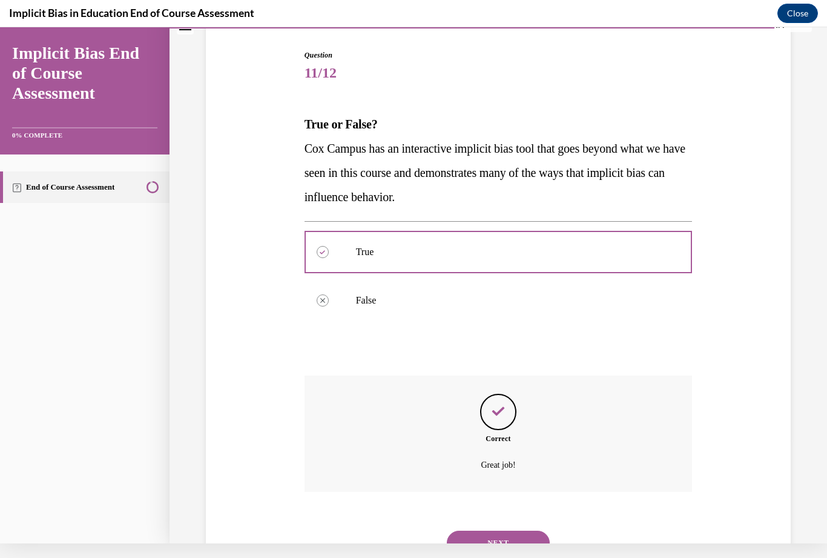
click at [531, 533] on button "NEXT" at bounding box center [498, 542] width 103 height 24
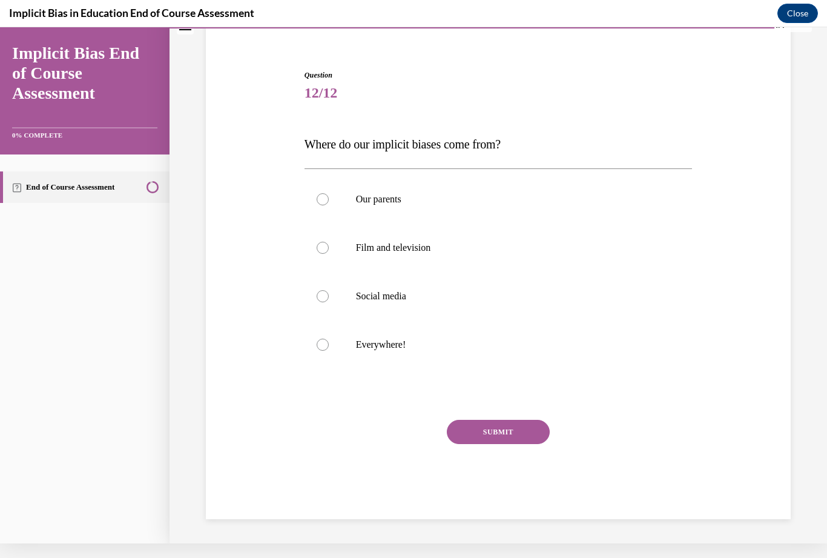
scroll to position [38, 0]
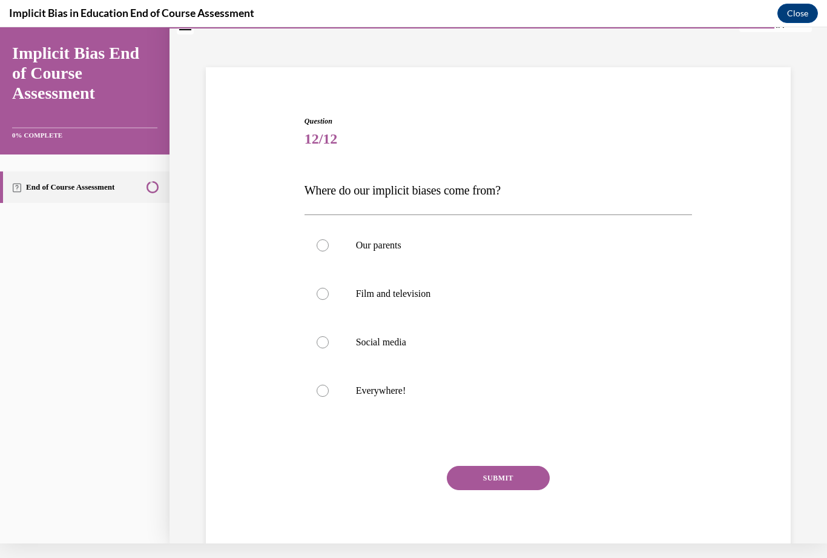
click at [320, 394] on div at bounding box center [323, 390] width 12 height 12
click at [320, 394] on input "Everywhere!" at bounding box center [323, 390] width 12 height 12
radio input "true"
click at [521, 477] on button "SUBMIT" at bounding box center [498, 478] width 103 height 24
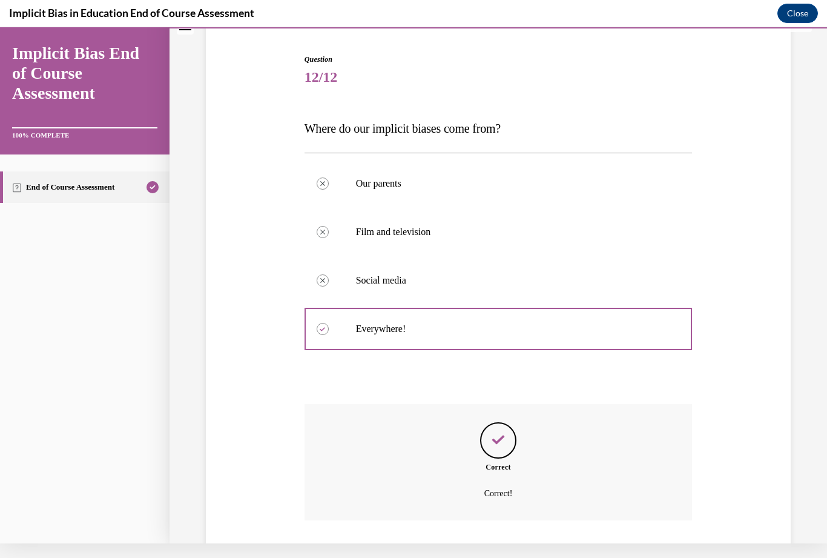
scroll to position [128, 0]
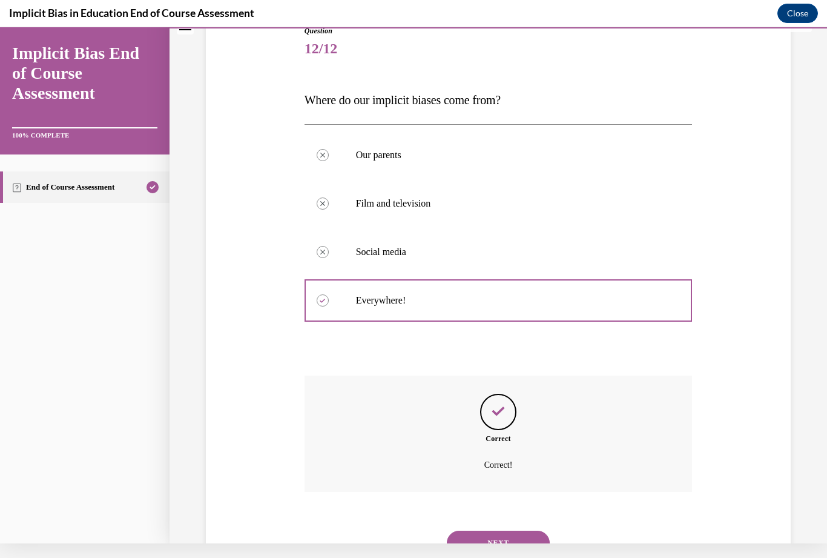
click at [524, 530] on button "NEXT" at bounding box center [498, 542] width 103 height 24
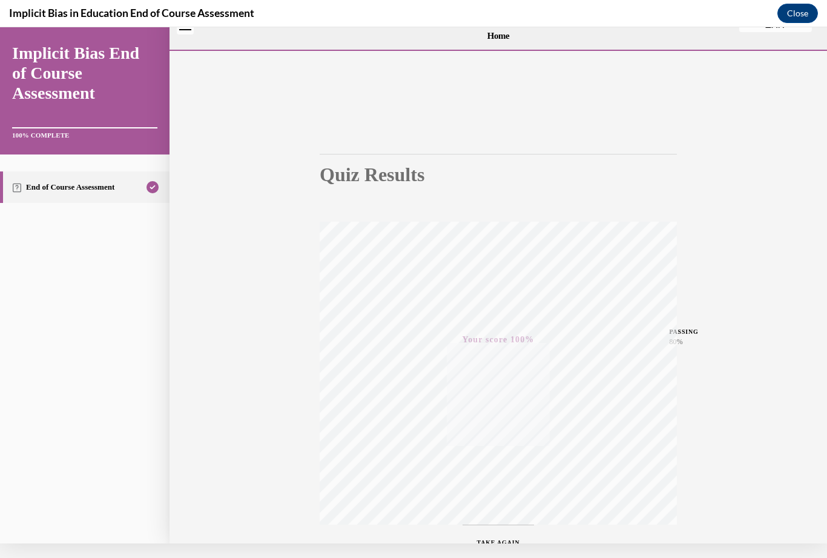
scroll to position [0, 0]
click at [781, 68] on button "EXIT" at bounding box center [775, 61] width 73 height 15
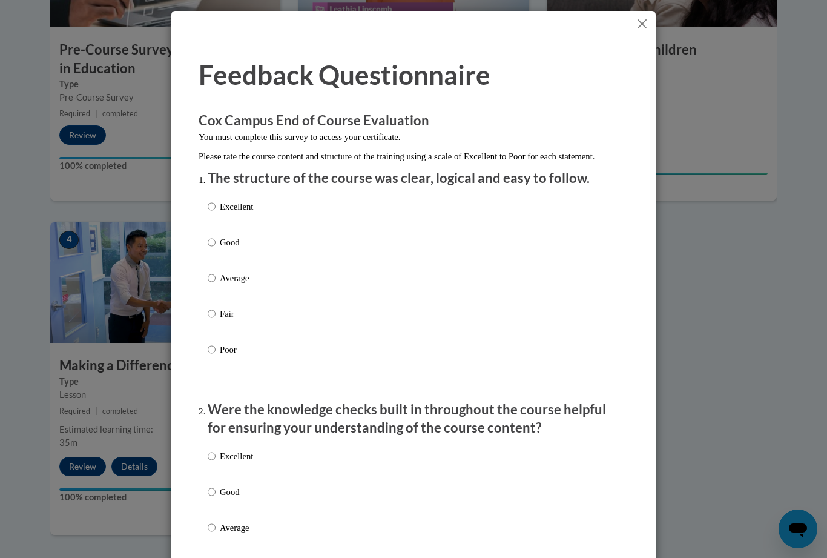
click at [216, 205] on input "Excellent" at bounding box center [212, 206] width 8 height 13
radio input "true"
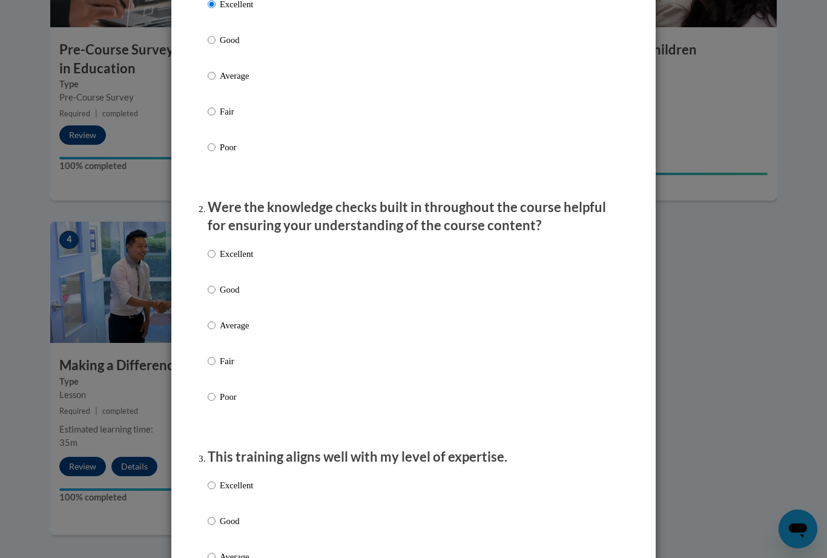
scroll to position [203, 0]
click at [216, 246] on input "Excellent" at bounding box center [212, 252] width 8 height 13
radio input "true"
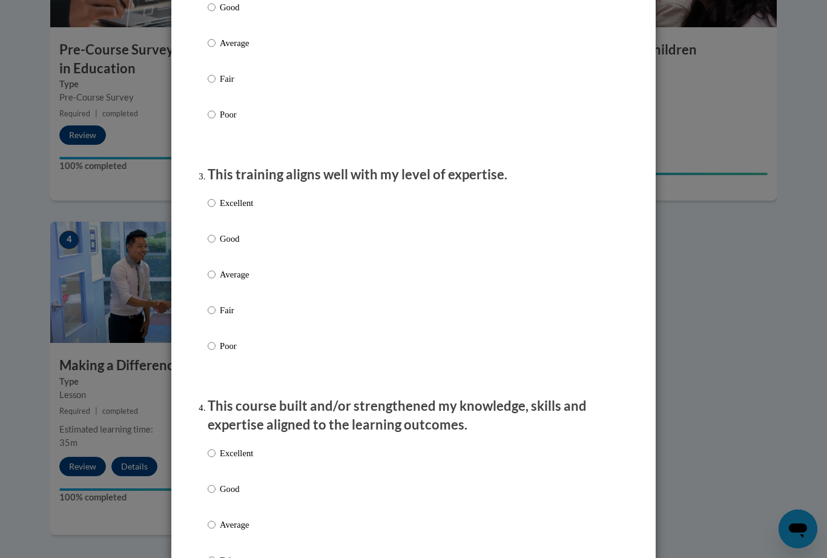
scroll to position [485, 0]
click at [214, 204] on input "Excellent" at bounding box center [212, 202] width 8 height 13
radio input "true"
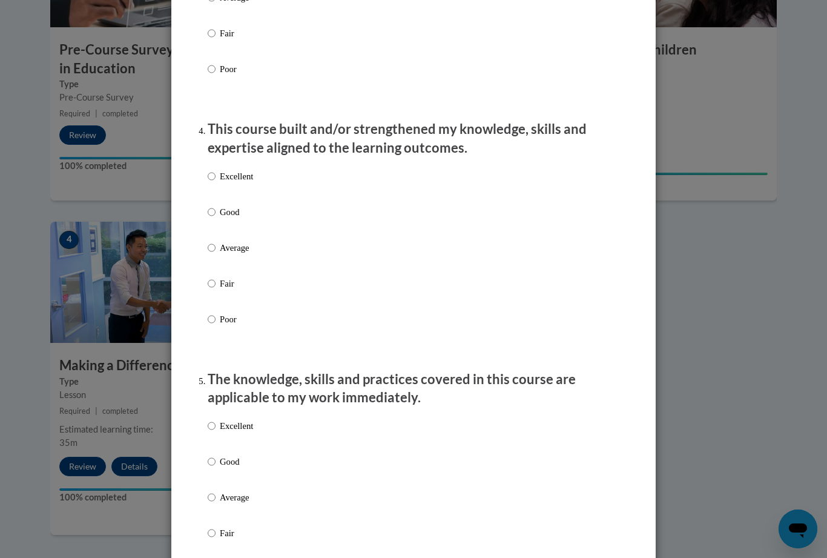
scroll to position [762, 0]
click at [208, 179] on label "Excellent" at bounding box center [230, 185] width 45 height 33
click at [208, 179] on input "Excellent" at bounding box center [212, 175] width 8 height 13
radio input "true"
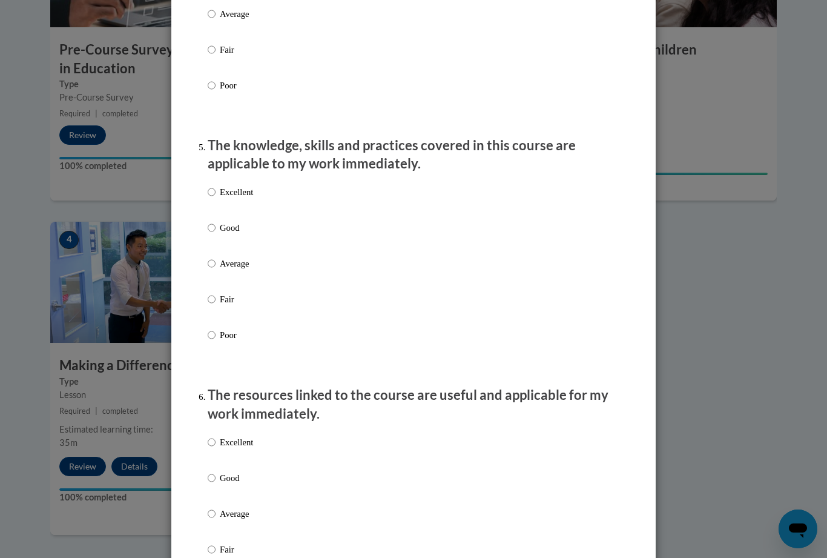
scroll to position [995, 0]
click at [215, 185] on input "Excellent" at bounding box center [212, 191] width 8 height 13
radio input "true"
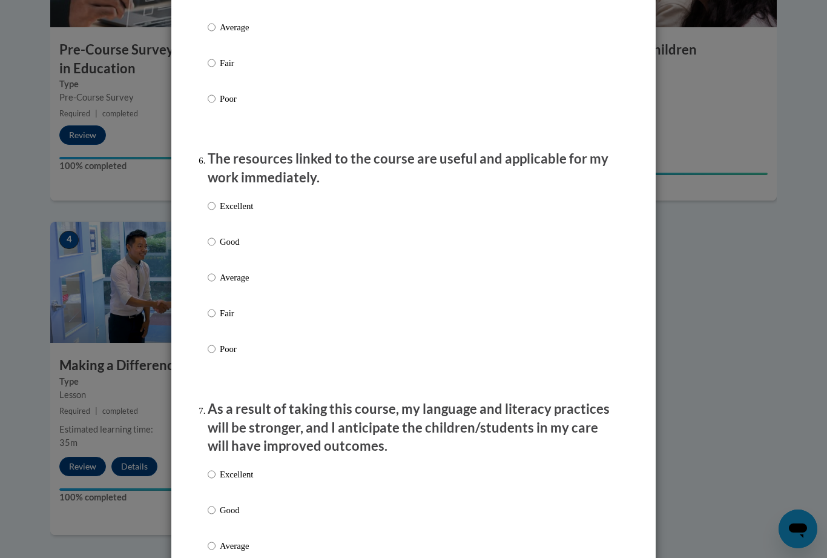
scroll to position [1232, 0]
click at [215, 199] on input "Excellent" at bounding box center [212, 205] width 8 height 13
radio input "true"
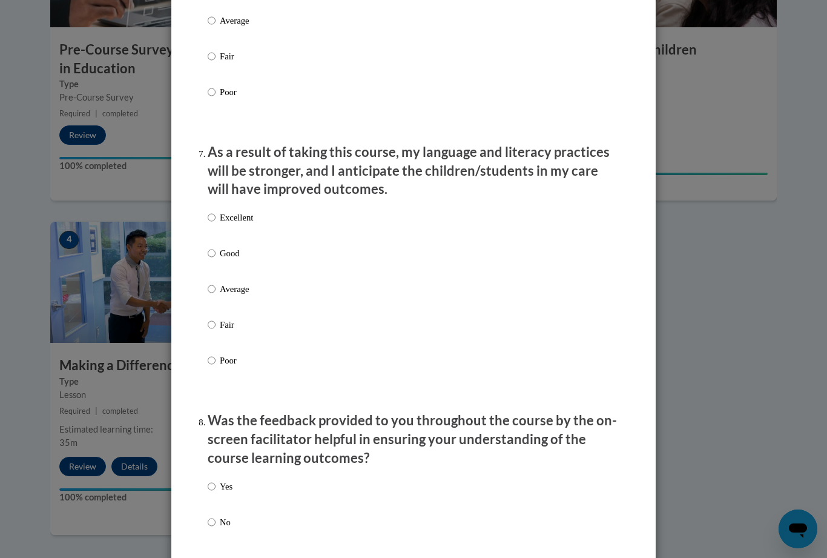
scroll to position [1475, 0]
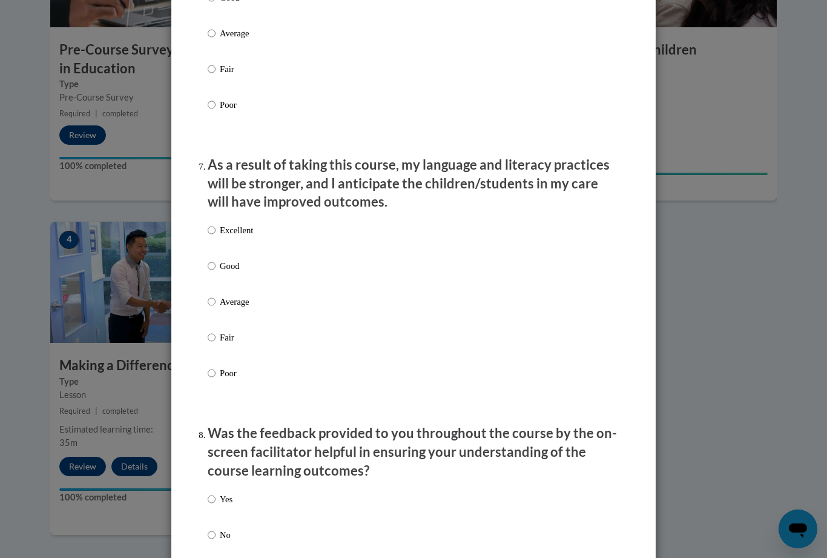
click at [213, 225] on input "Excellent" at bounding box center [212, 229] width 8 height 13
radio input "true"
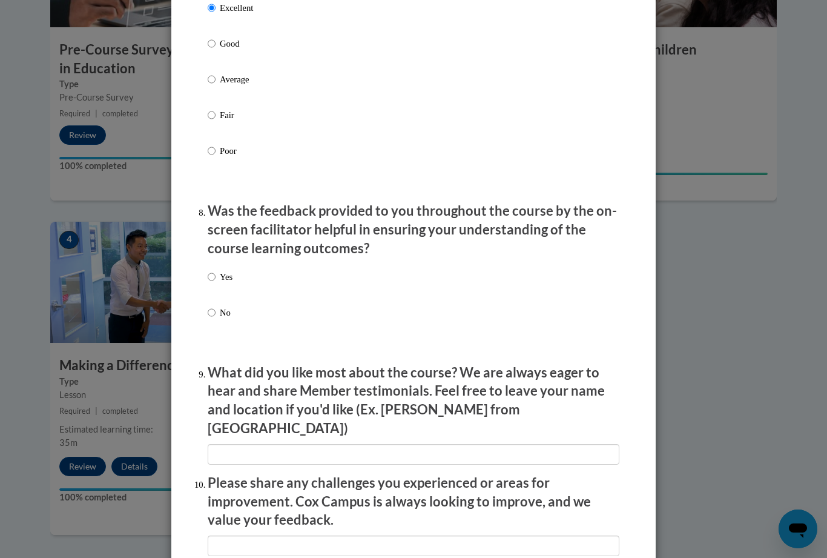
scroll to position [1703, 0]
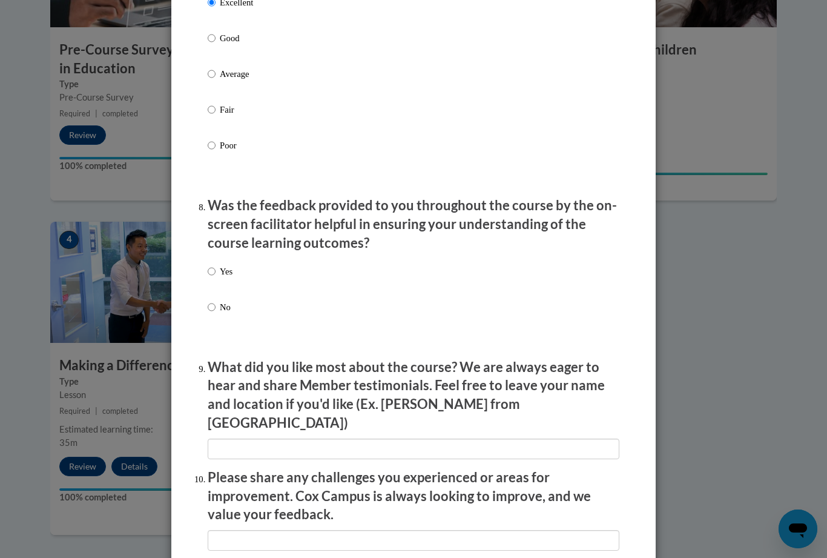
click at [216, 265] on input "Yes" at bounding box center [212, 271] width 8 height 13
radio input "true"
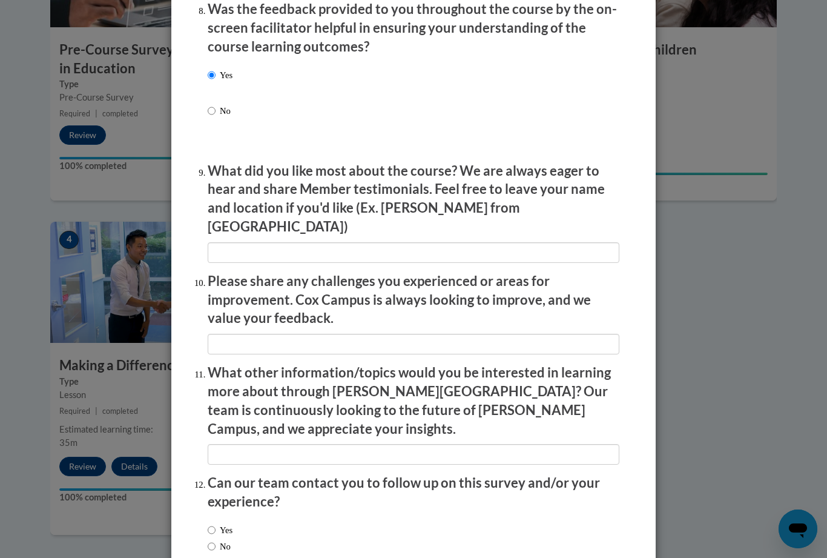
scroll to position [1898, 0]
